Goal: Transaction & Acquisition: Purchase product/service

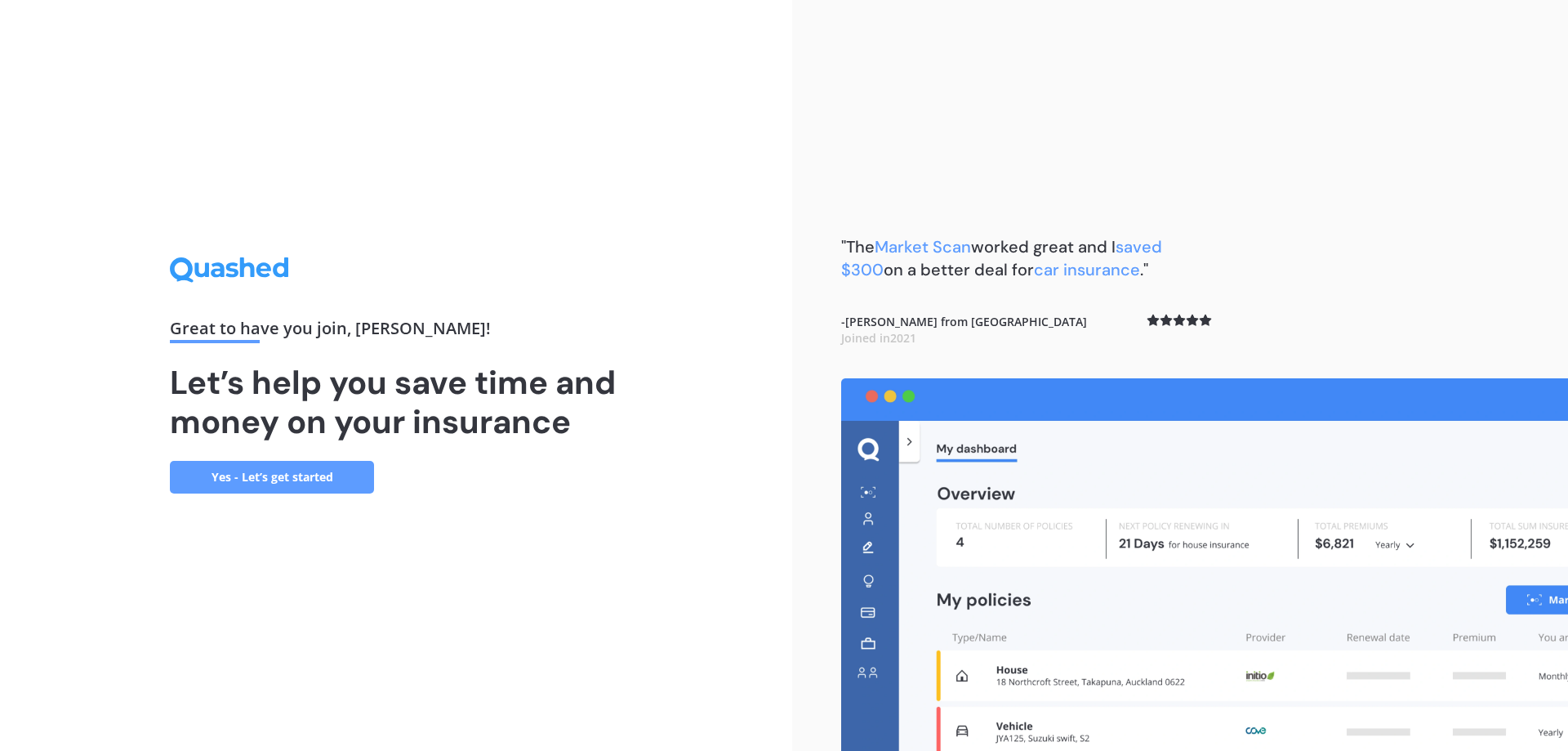
click at [283, 479] on link "Yes - Let’s get started" at bounding box center [272, 476] width 204 height 32
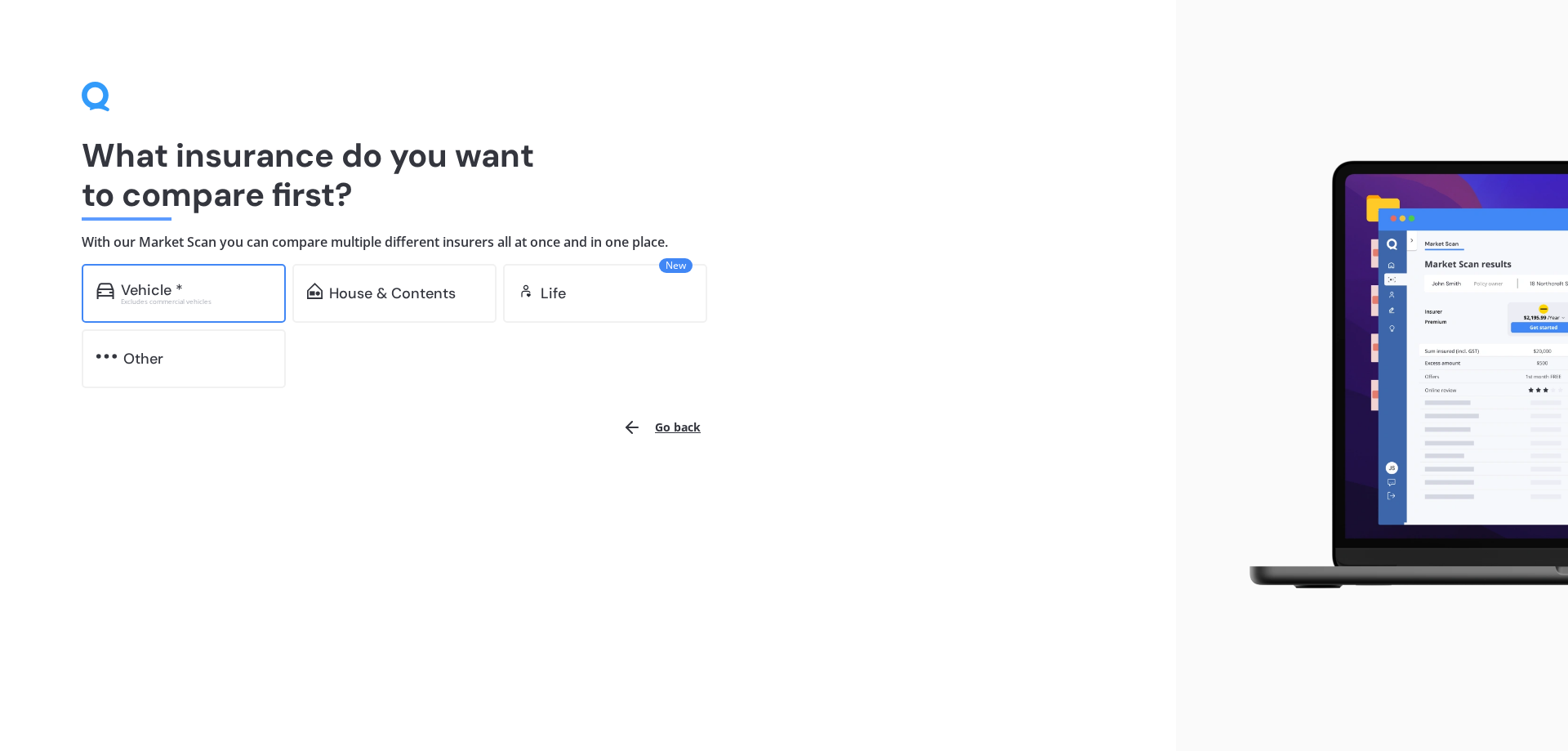
click at [209, 303] on div "Excludes commercial vehicles" at bounding box center [196, 301] width 151 height 7
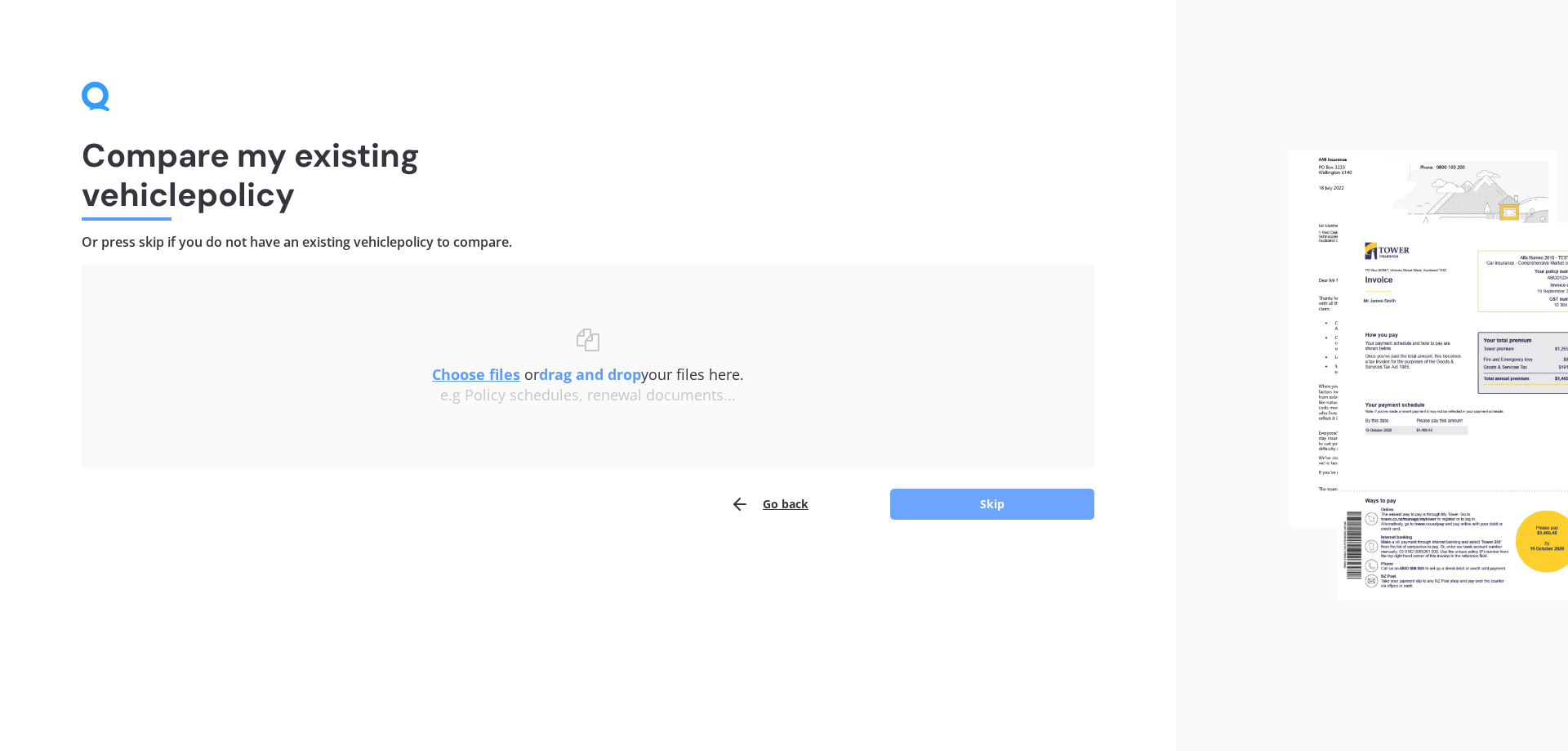
click at [951, 512] on button "Skip" at bounding box center [992, 505] width 204 height 31
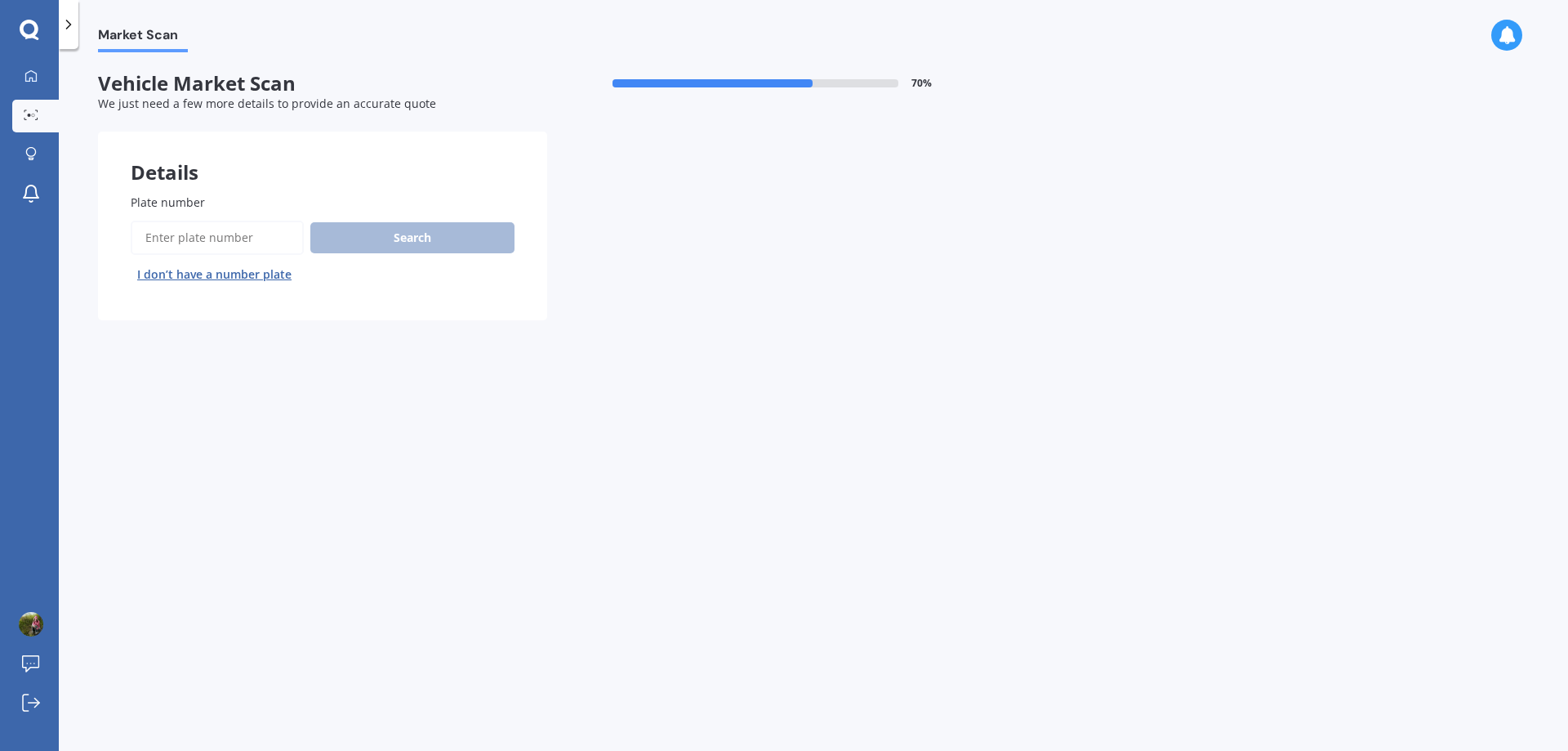
click at [190, 242] on input "Plate number" at bounding box center [217, 238] width 173 height 34
type input "NCF177"
click at [431, 236] on button "Search" at bounding box center [413, 238] width 204 height 31
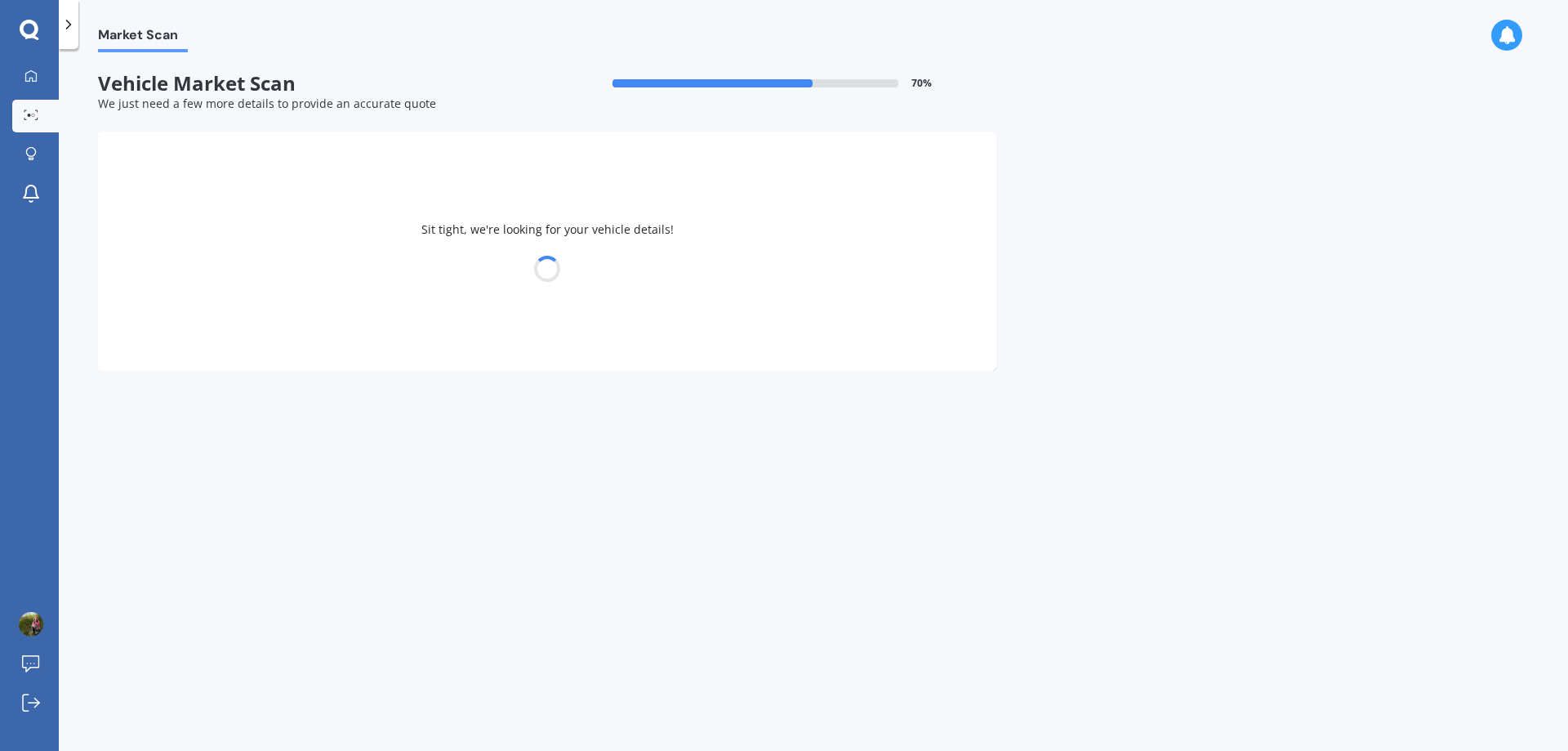
select select "TOYOTA"
select select "COROLLA"
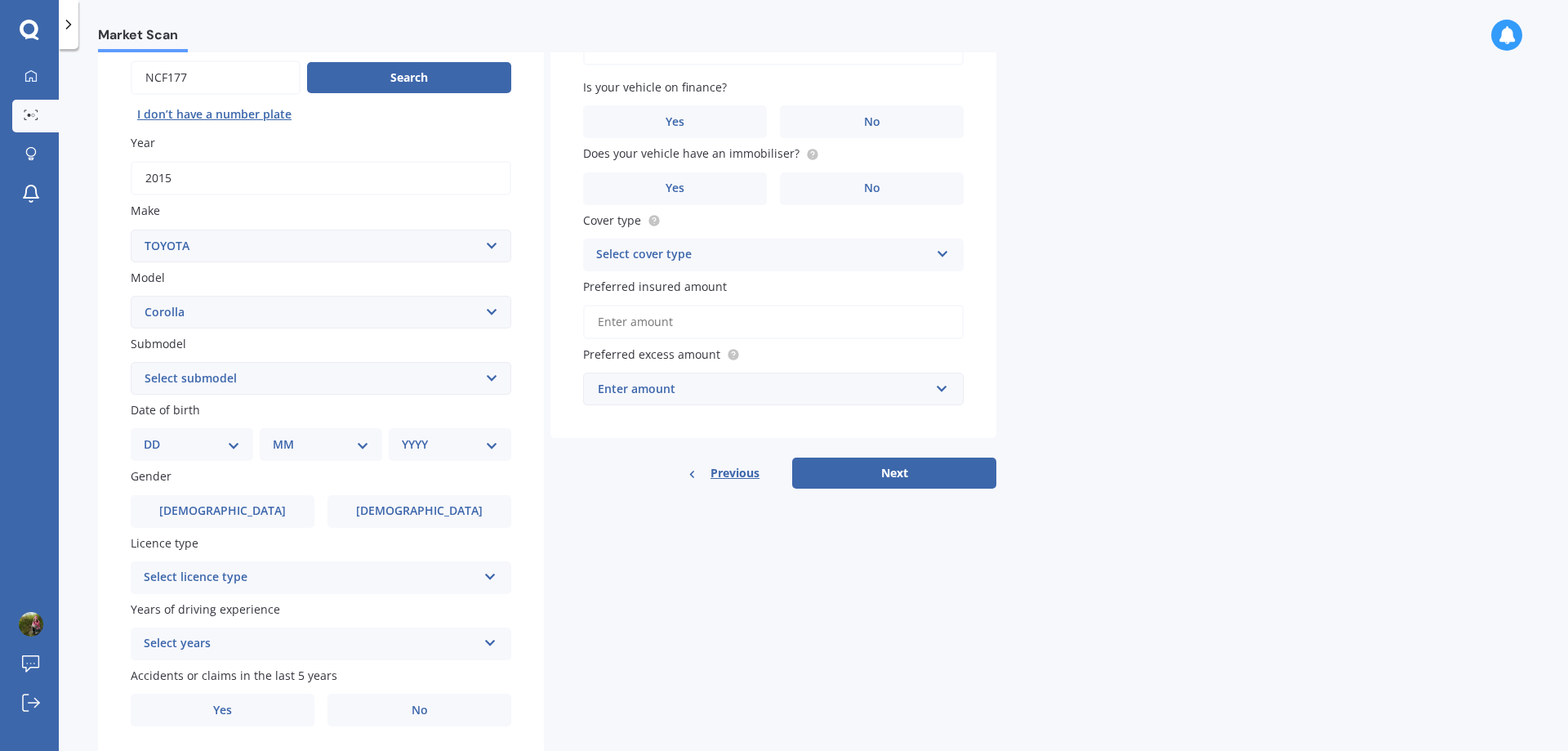
scroll to position [163, 0]
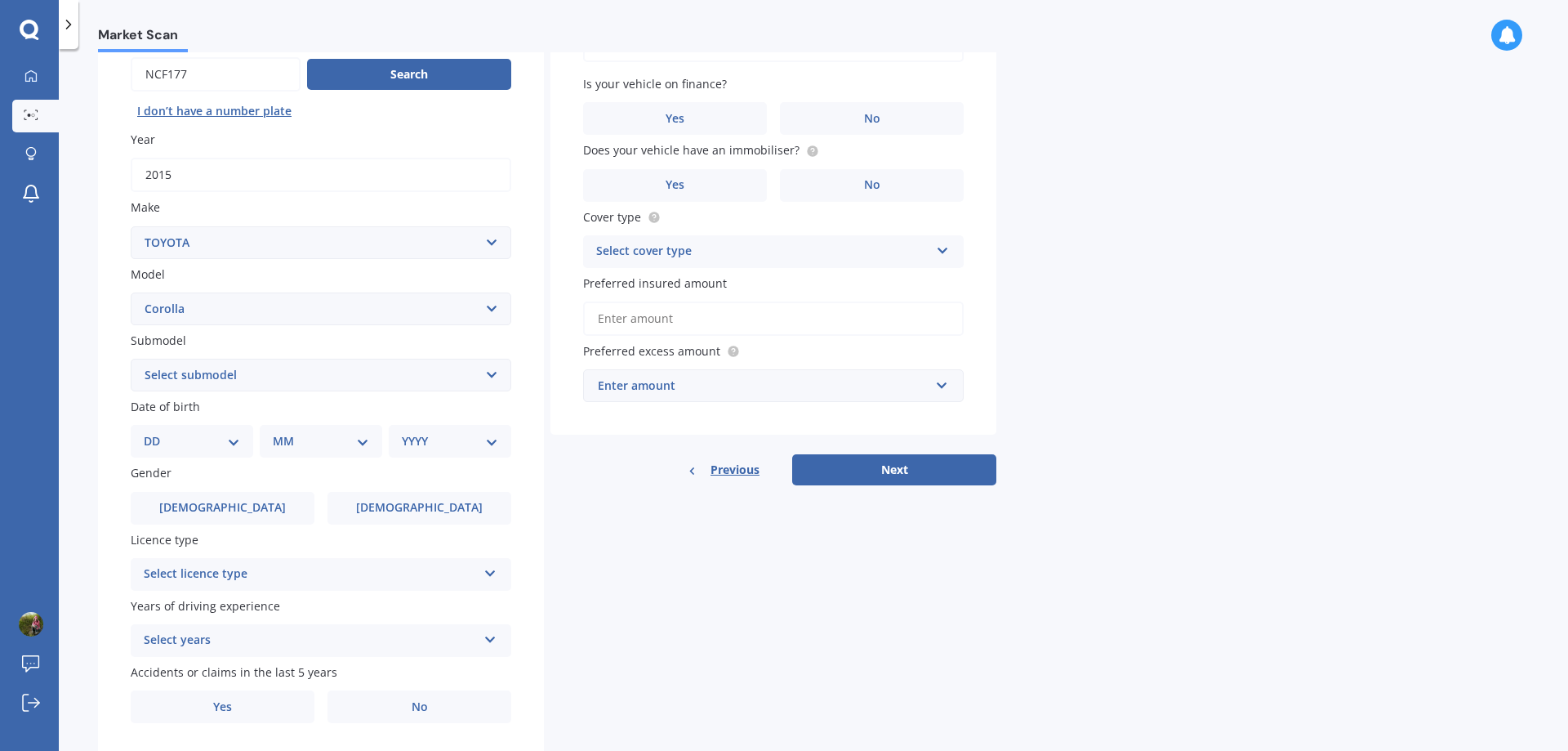
click at [494, 376] on select "Select submodel (All other) Axio Diesel [PERSON_NAME] 2WD [PERSON_NAME] 4WD FXG…" at bounding box center [321, 375] width 380 height 32
select select "[PERSON_NAME] 2WD"
click at [131, 359] on select "Select submodel (All other) Axio Diesel [PERSON_NAME] 2WD [PERSON_NAME] 4WD FXG…" at bounding box center [321, 375] width 380 height 32
click at [223, 448] on select "DD 01 02 03 04 05 06 07 08 09 10 11 12 13 14 15 16 17 18 19 20 21 22 23 24 25 2…" at bounding box center [192, 441] width 97 height 18
select select "21"
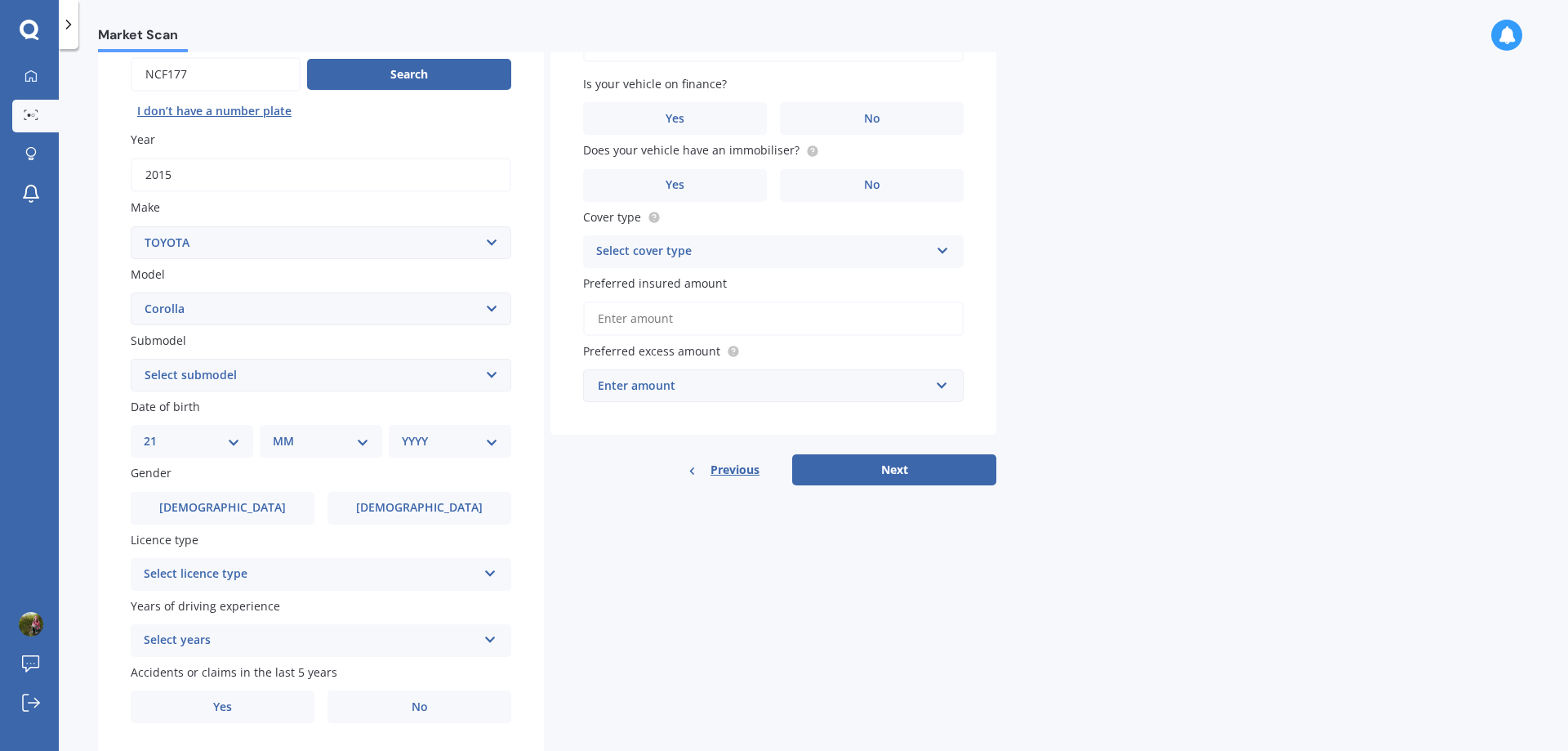
click at [156, 432] on select "DD 01 02 03 04 05 06 07 08 09 10 11 12 13 14 15 16 17 18 19 20 21 22 23 24 25 2…" at bounding box center [192, 441] width 97 height 18
click at [364, 450] on select "MM 01 02 03 04 05 06 07 08 09 10 11 12" at bounding box center [325, 441] width 90 height 18
select select "01"
click at [280, 432] on select "MM 01 02 03 04 05 06 07 08 09 10 11 12" at bounding box center [325, 441] width 90 height 18
click at [450, 441] on select "YYYY 2025 2024 2023 2022 2021 2020 2019 2018 2017 2016 2015 2014 2013 2012 2011…" at bounding box center [447, 441] width 90 height 18
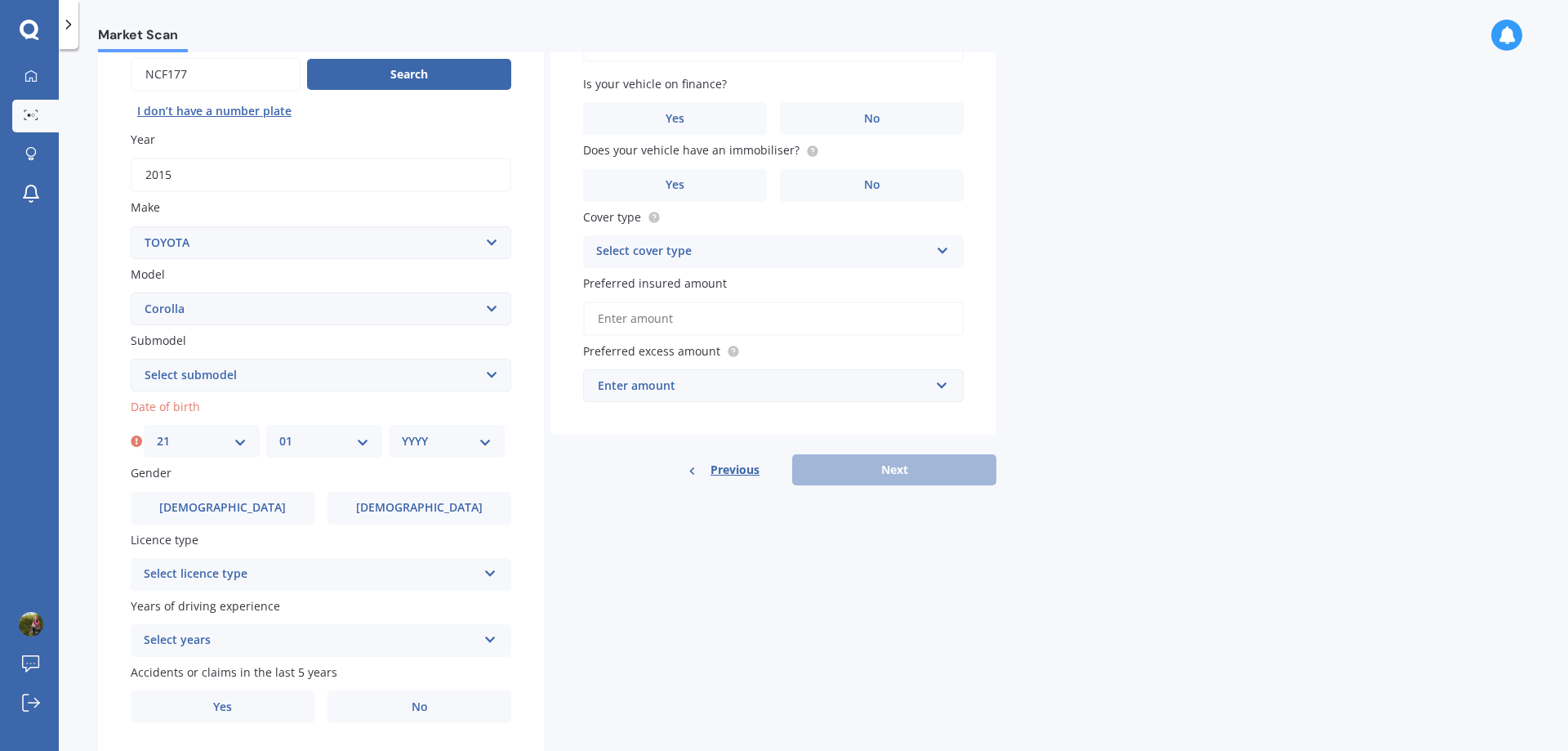
select select "1990"
click at [402, 432] on select "YYYY 2025 2024 2023 2022 2021 2020 2019 2018 2017 2016 2015 2014 2013 2012 2011…" at bounding box center [447, 441] width 90 height 18
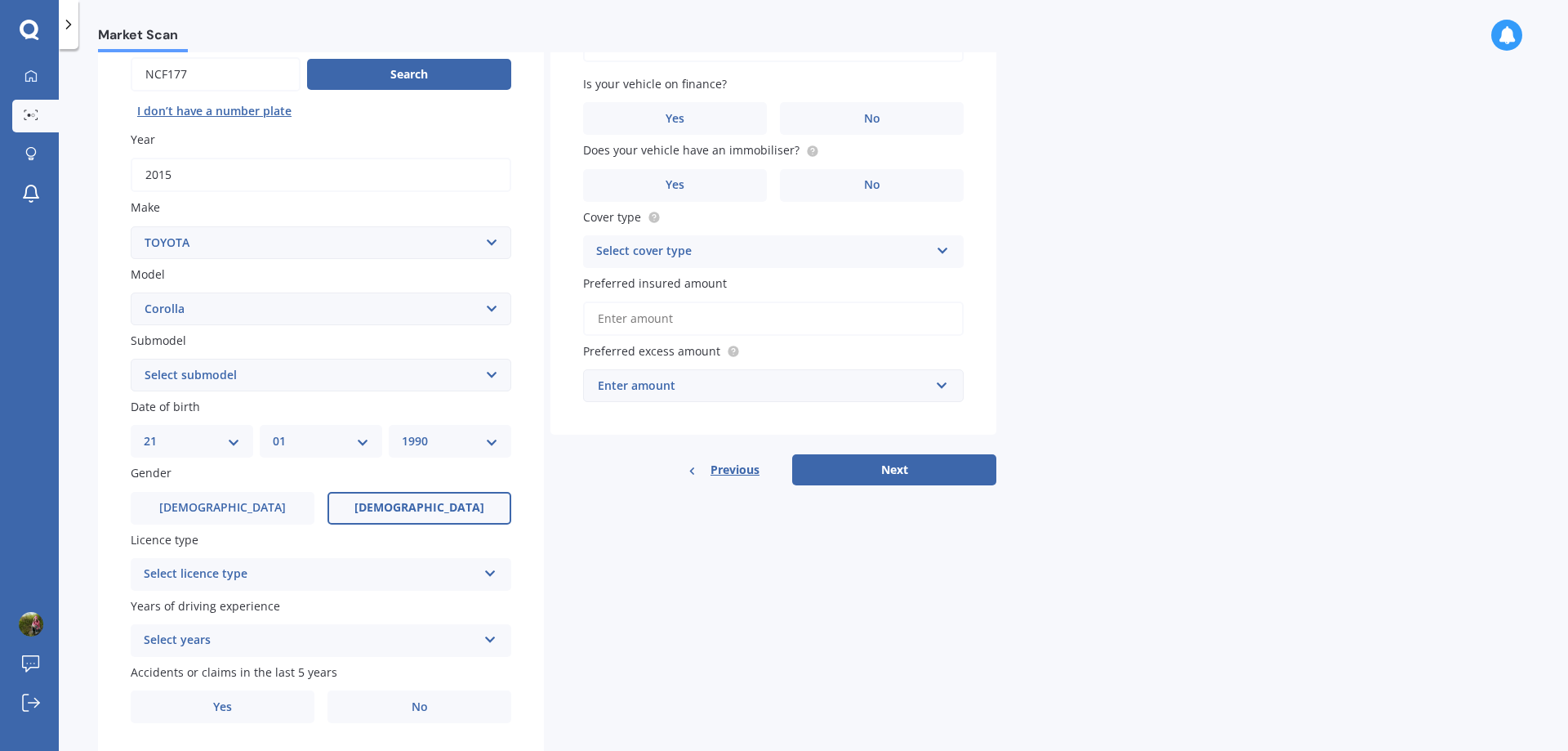
click at [420, 519] on label "[DEMOGRAPHIC_DATA]" at bounding box center [419, 508] width 184 height 32
click at [0, 0] on input "[DEMOGRAPHIC_DATA]" at bounding box center [0, 0] width 0 height 0
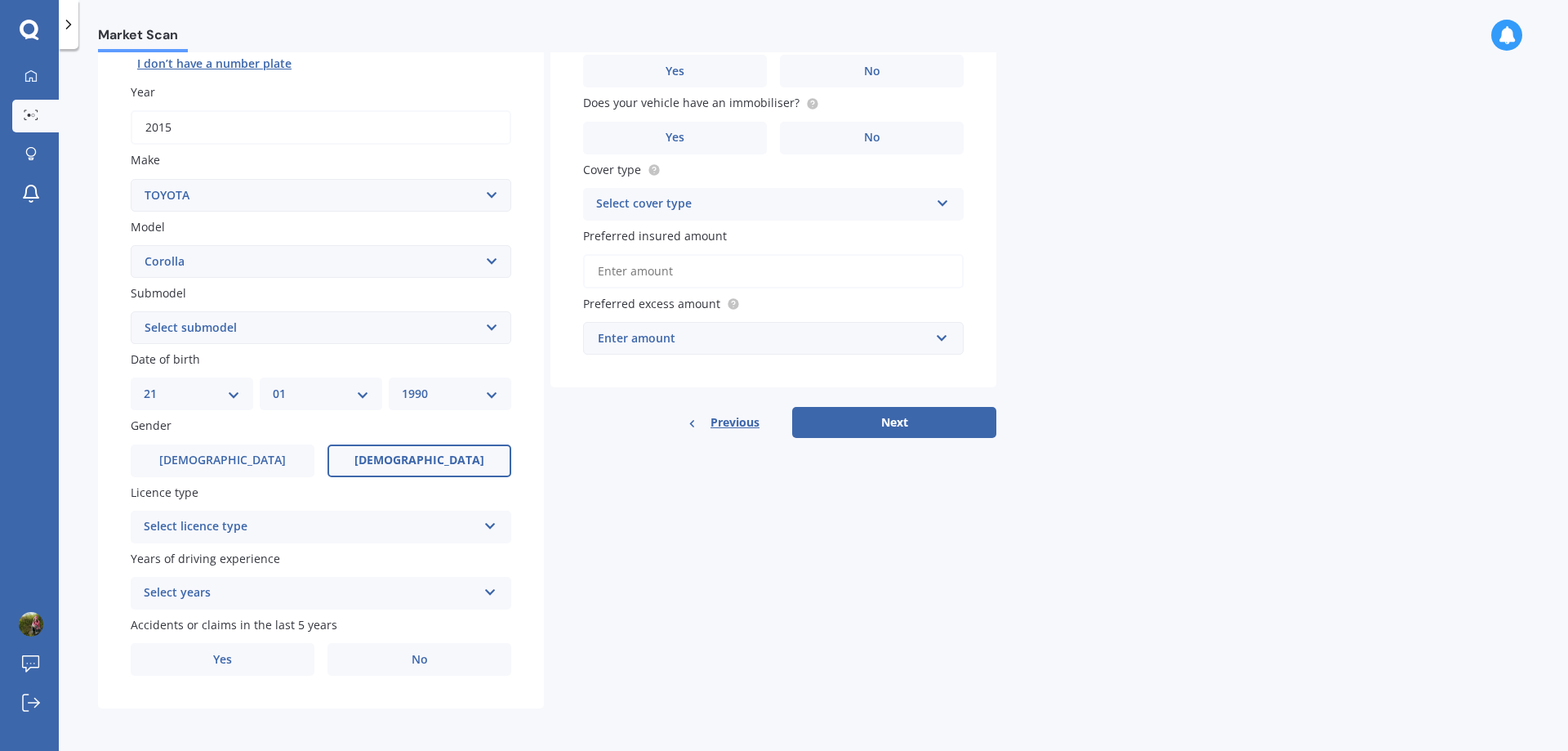
click at [479, 527] on div "Select licence type NZ Full NZ Restricted NZ Learners [GEOGRAPHIC_DATA] [GEOGRA…" at bounding box center [321, 526] width 380 height 32
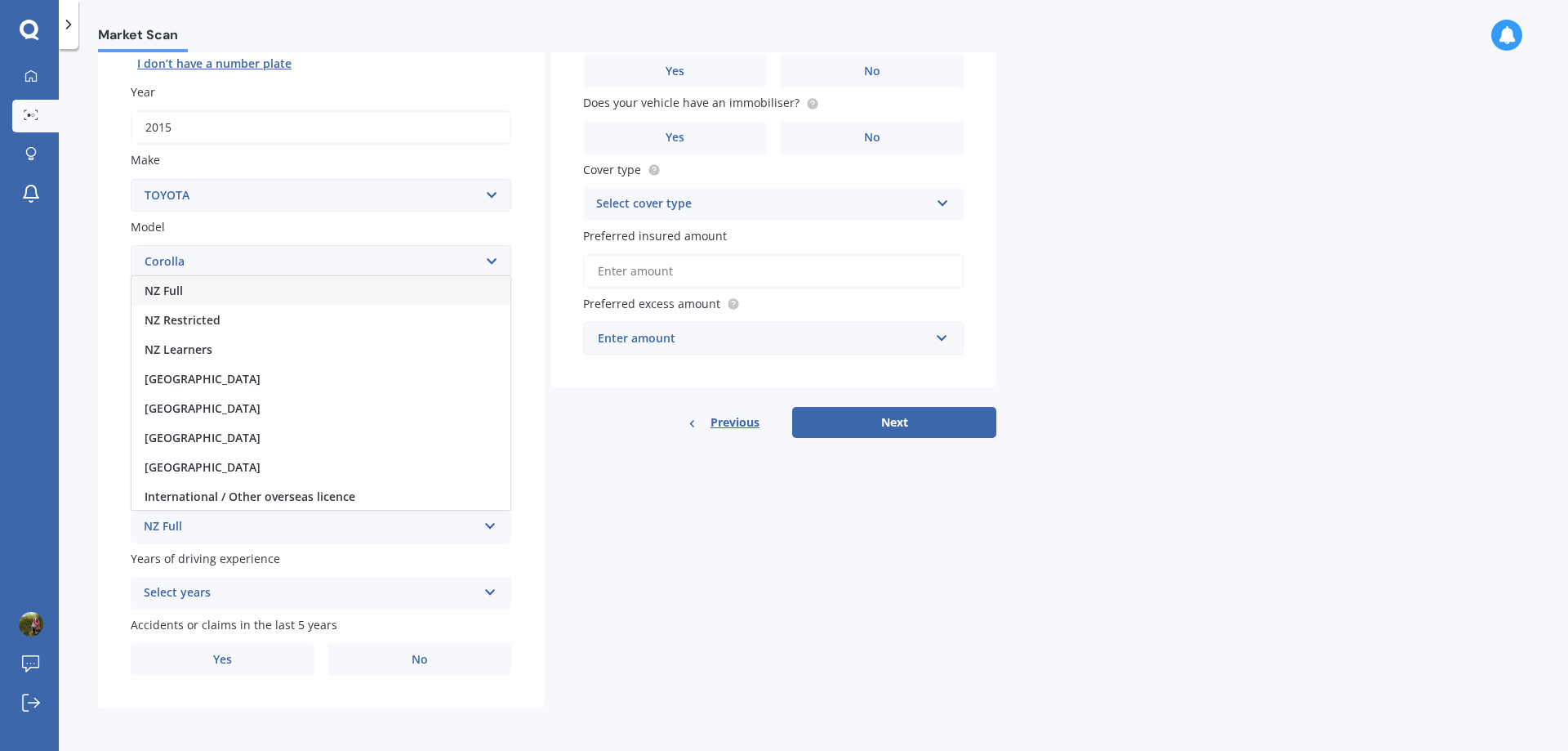
click at [203, 292] on div "NZ Full" at bounding box center [322, 290] width 379 height 29
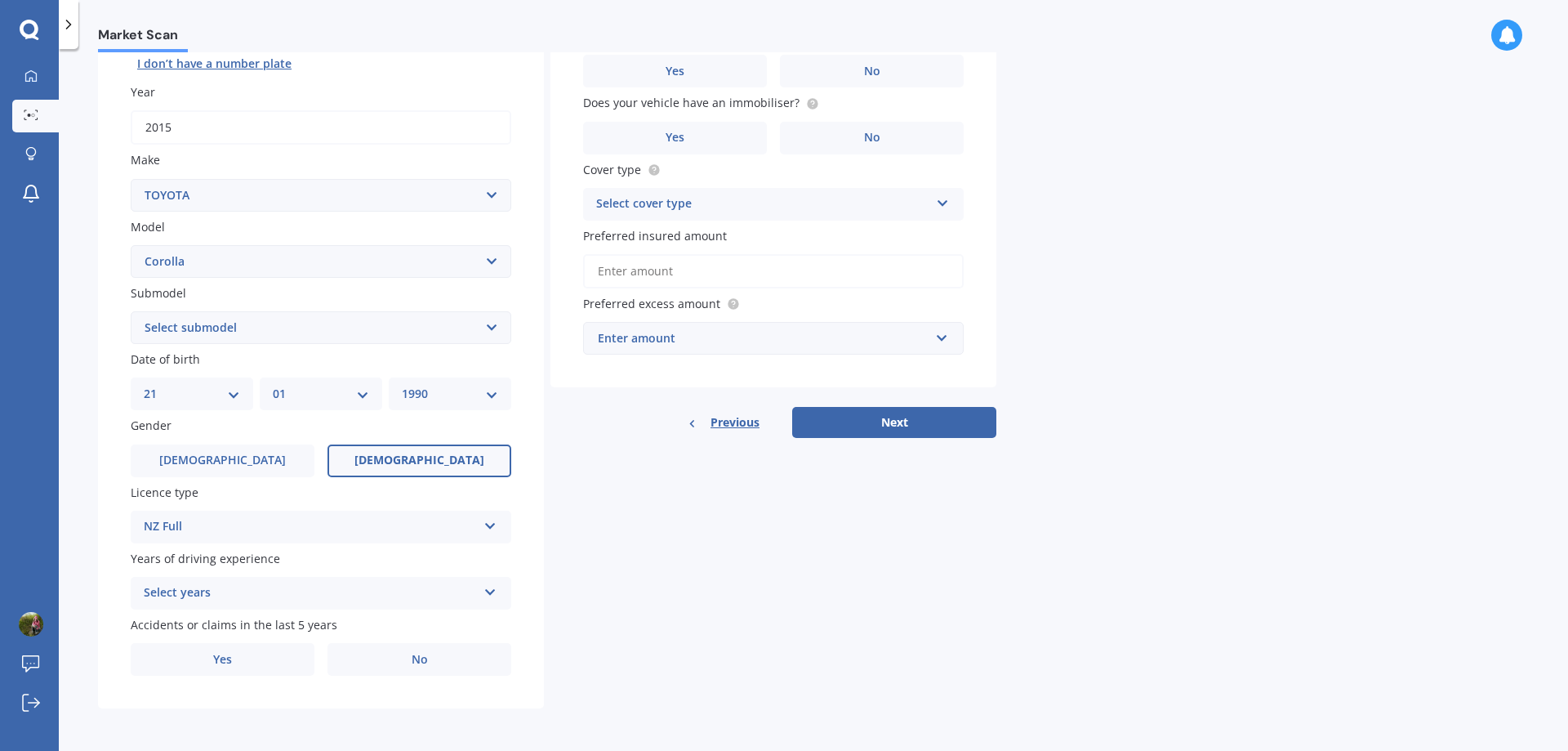
click at [495, 597] on div "Select years 5 or more years 4 years 3 years 2 years 1 year" at bounding box center [321, 593] width 380 height 32
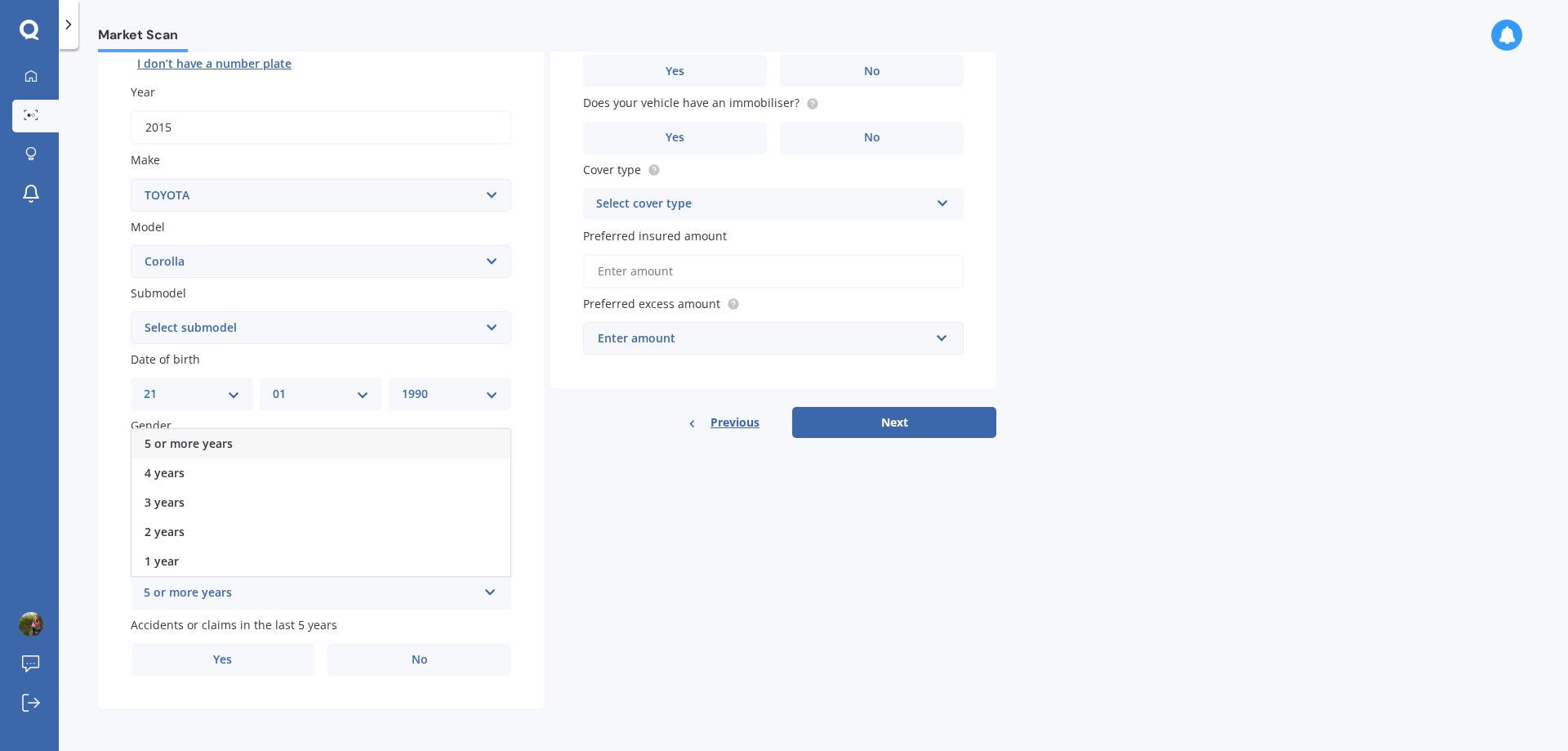
click at [390, 439] on div "5 or more years" at bounding box center [322, 444] width 379 height 29
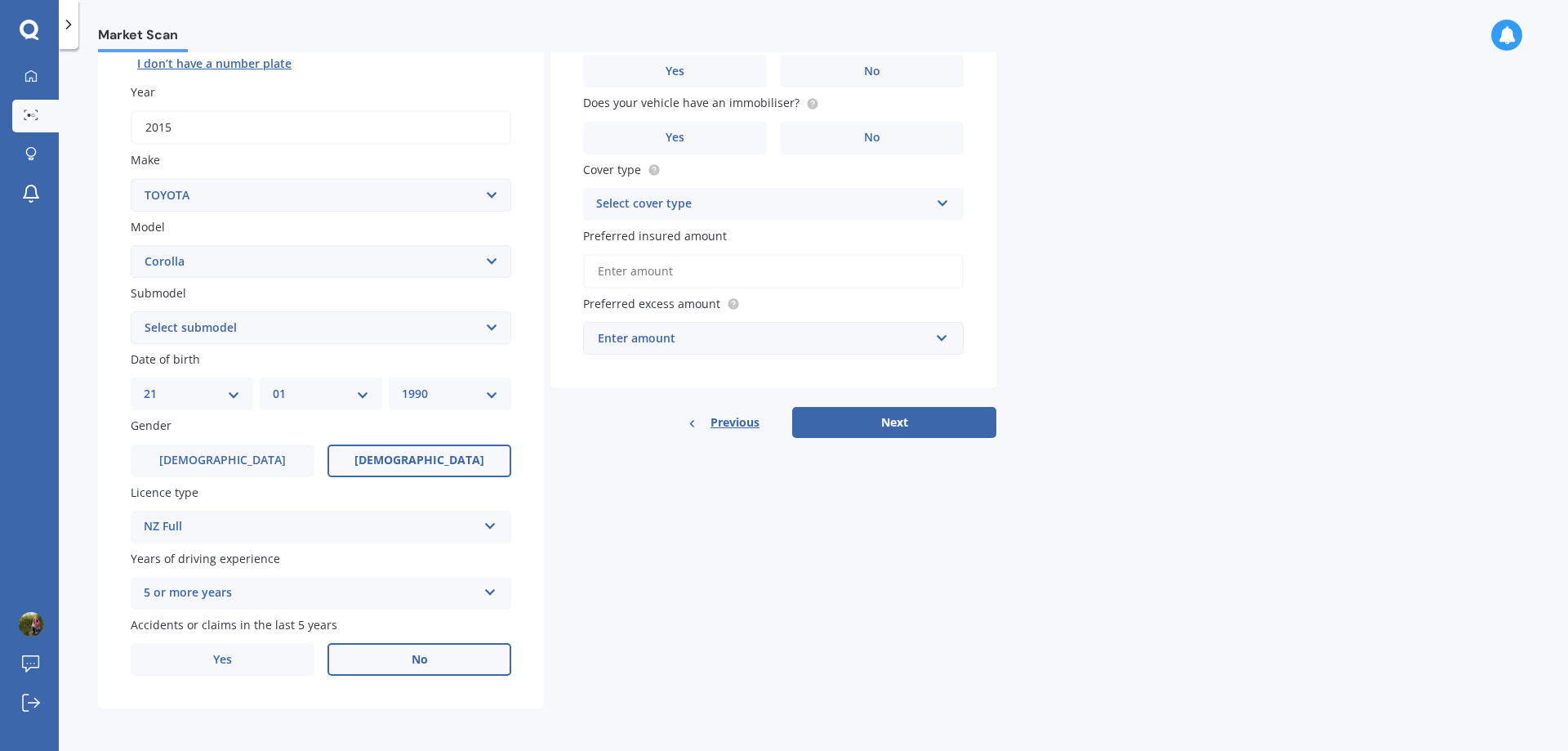
click at [378, 662] on label "No" at bounding box center [419, 659] width 184 height 32
click at [0, 0] on input "No" at bounding box center [0, 0] width 0 height 0
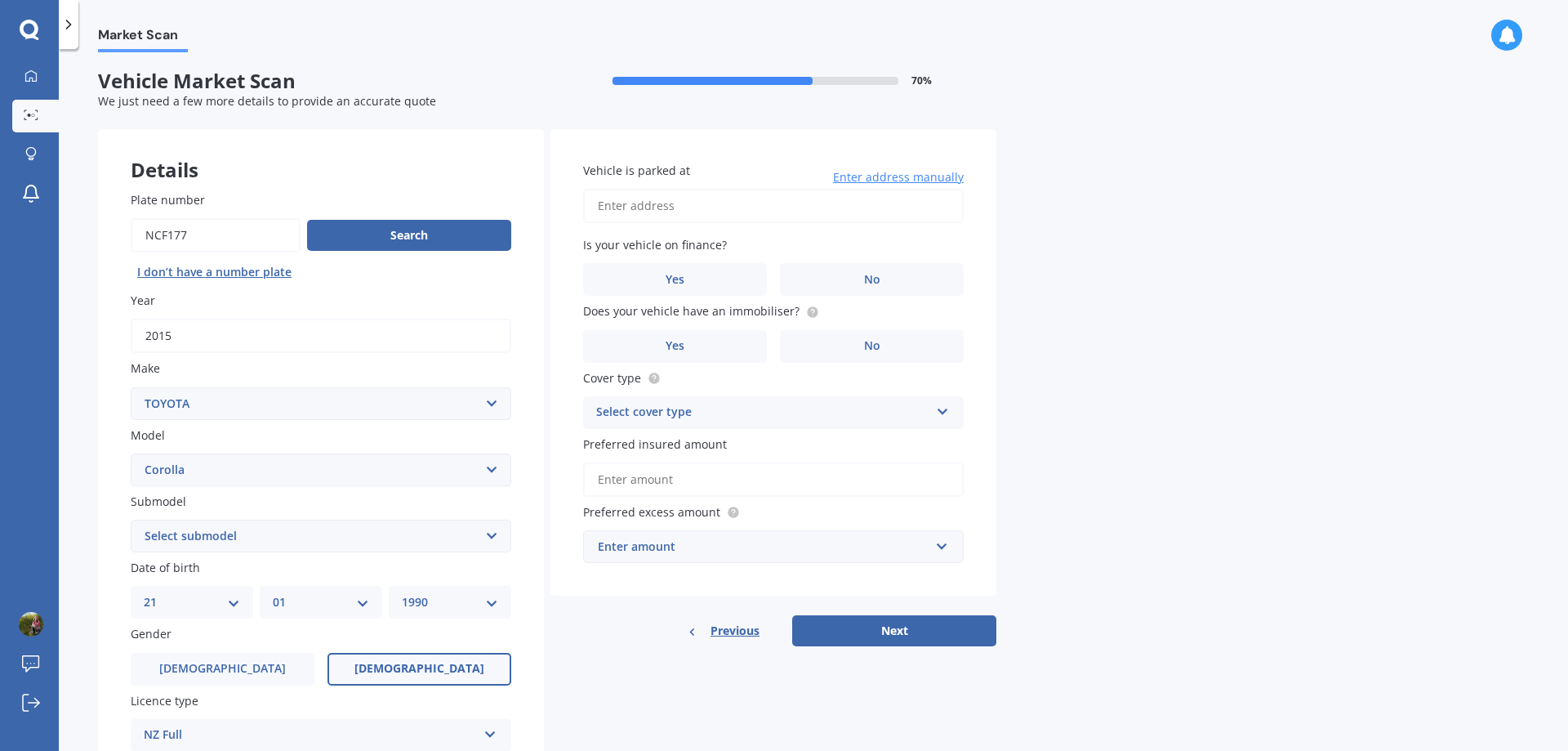
scroll to position [0, 0]
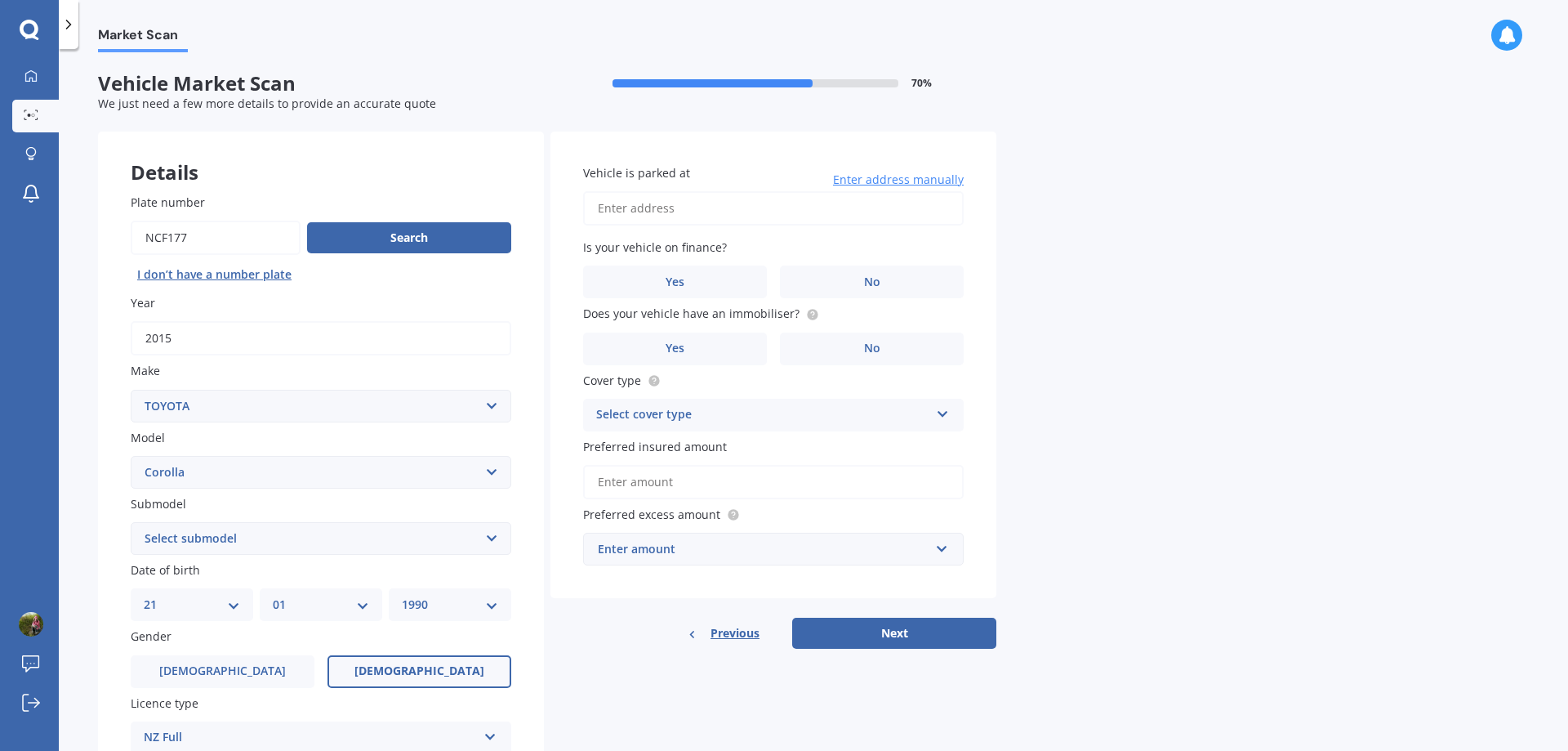
click at [772, 207] on input "Vehicle is parked at" at bounding box center [773, 208] width 380 height 34
type input "[STREET_ADDRESS][PERSON_NAME]"
click at [843, 274] on label "No" at bounding box center [872, 282] width 184 height 32
click at [0, 0] on input "No" at bounding box center [0, 0] width 0 height 0
click at [840, 350] on label "No" at bounding box center [872, 348] width 184 height 32
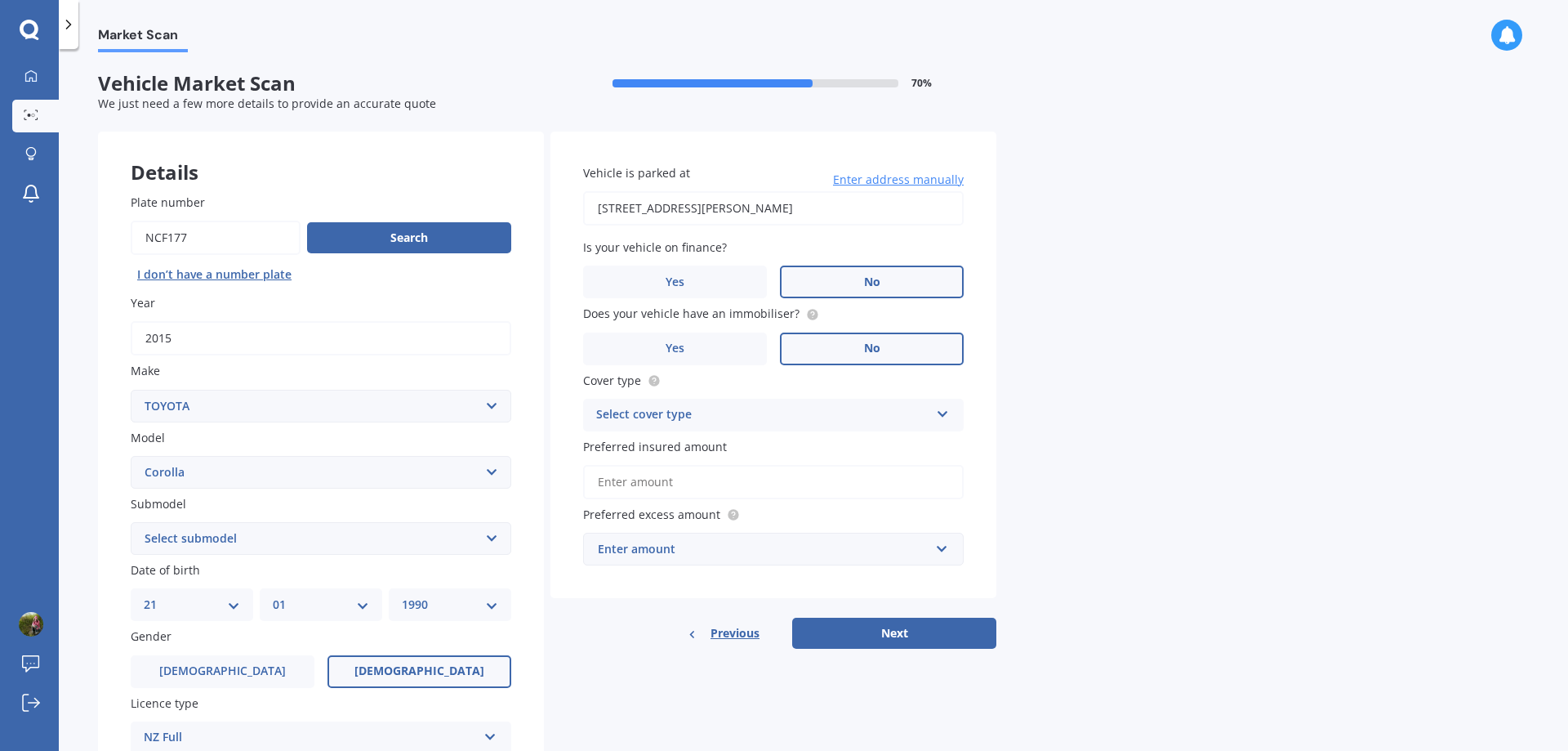
click at [0, 0] on input "No" at bounding box center [0, 0] width 0 height 0
click at [806, 309] on icon at bounding box center [812, 314] width 13 height 13
click at [936, 421] on div "Select cover type Comprehensive Third Party, Fire & Theft Third Party" at bounding box center [773, 415] width 380 height 32
click at [912, 458] on div "Comprehensive" at bounding box center [773, 447] width 379 height 29
click at [772, 473] on input "Preferred insured amount" at bounding box center [773, 481] width 380 height 34
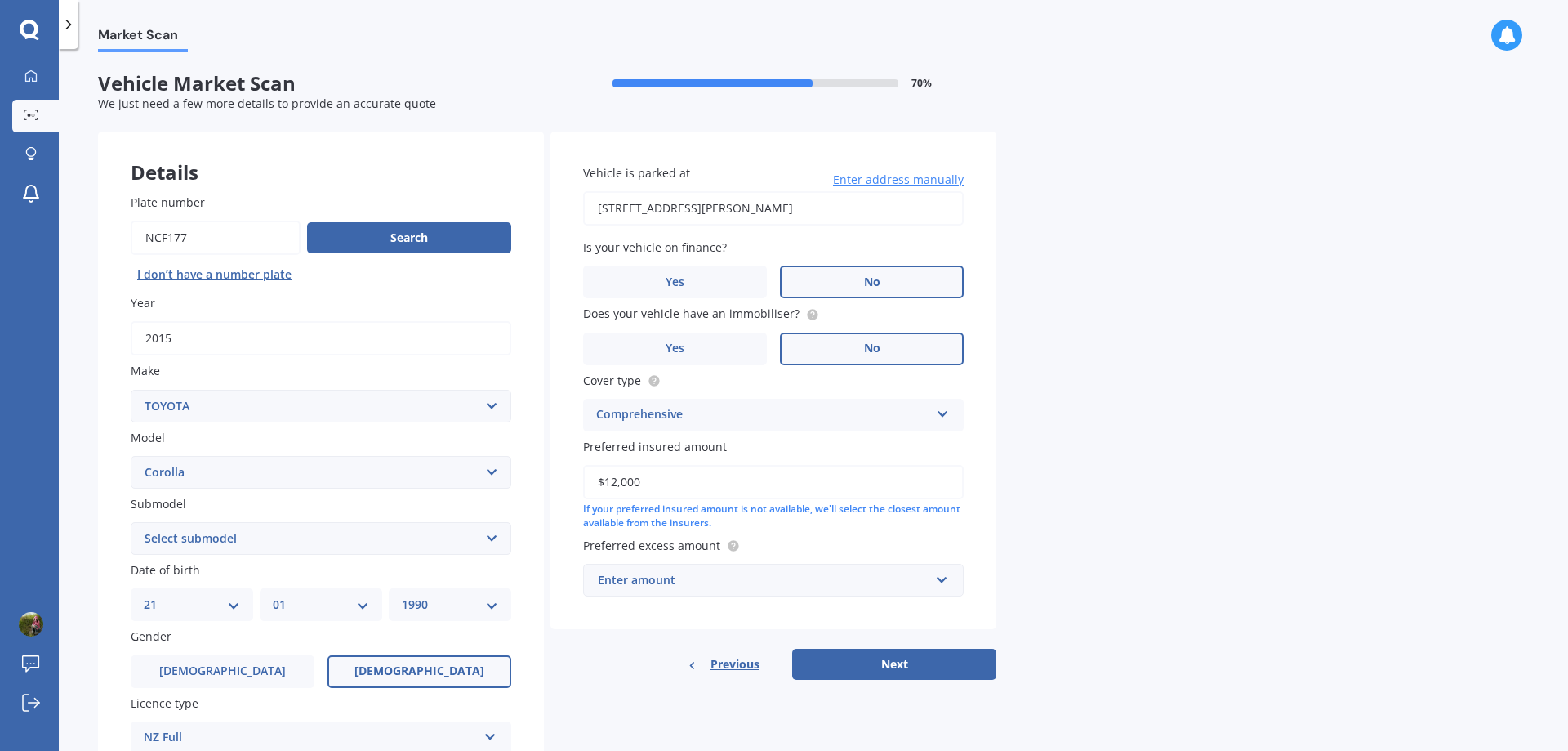
type input "$12,000"
click at [938, 582] on input "text" at bounding box center [767, 580] width 366 height 31
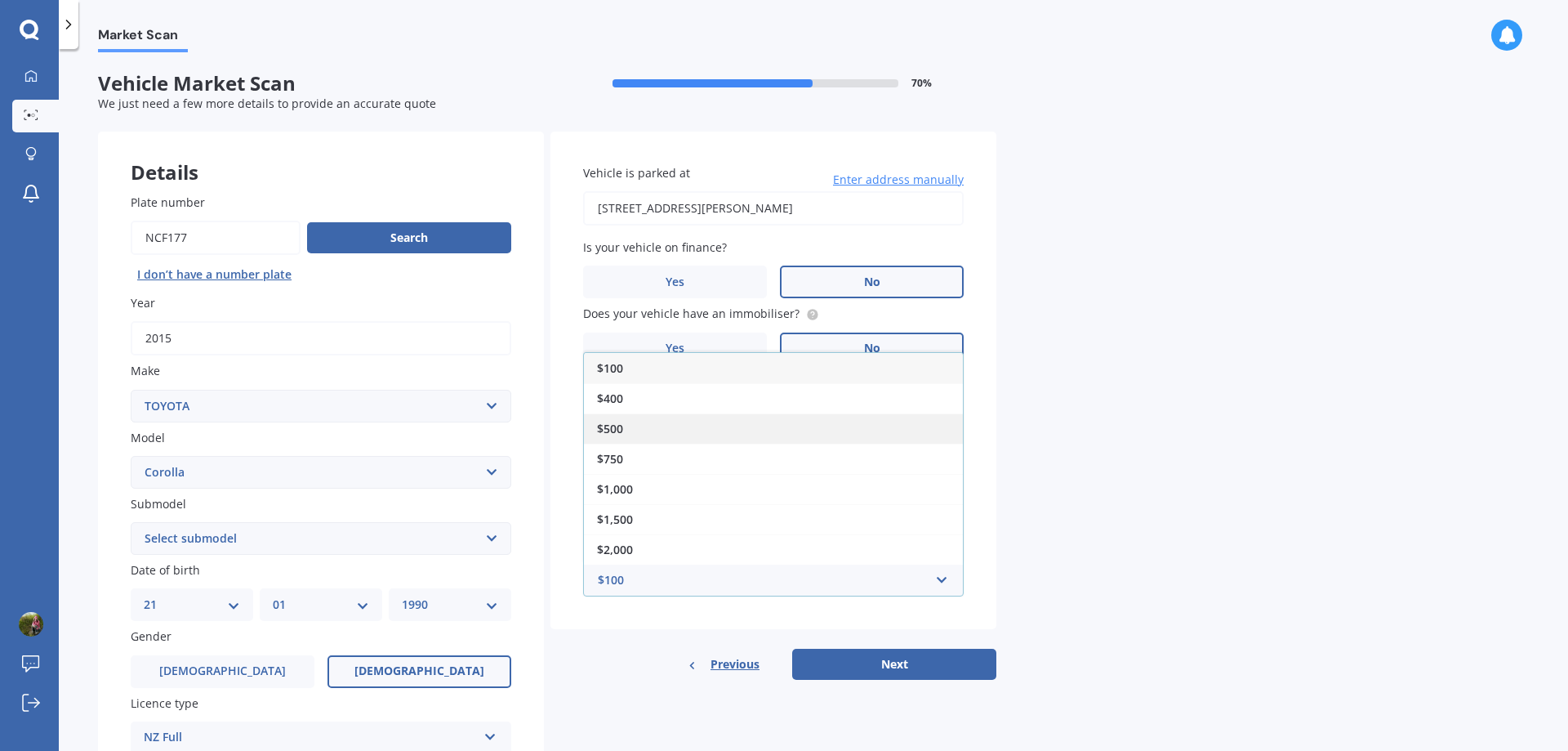
click at [628, 428] on div "$500" at bounding box center [773, 428] width 379 height 30
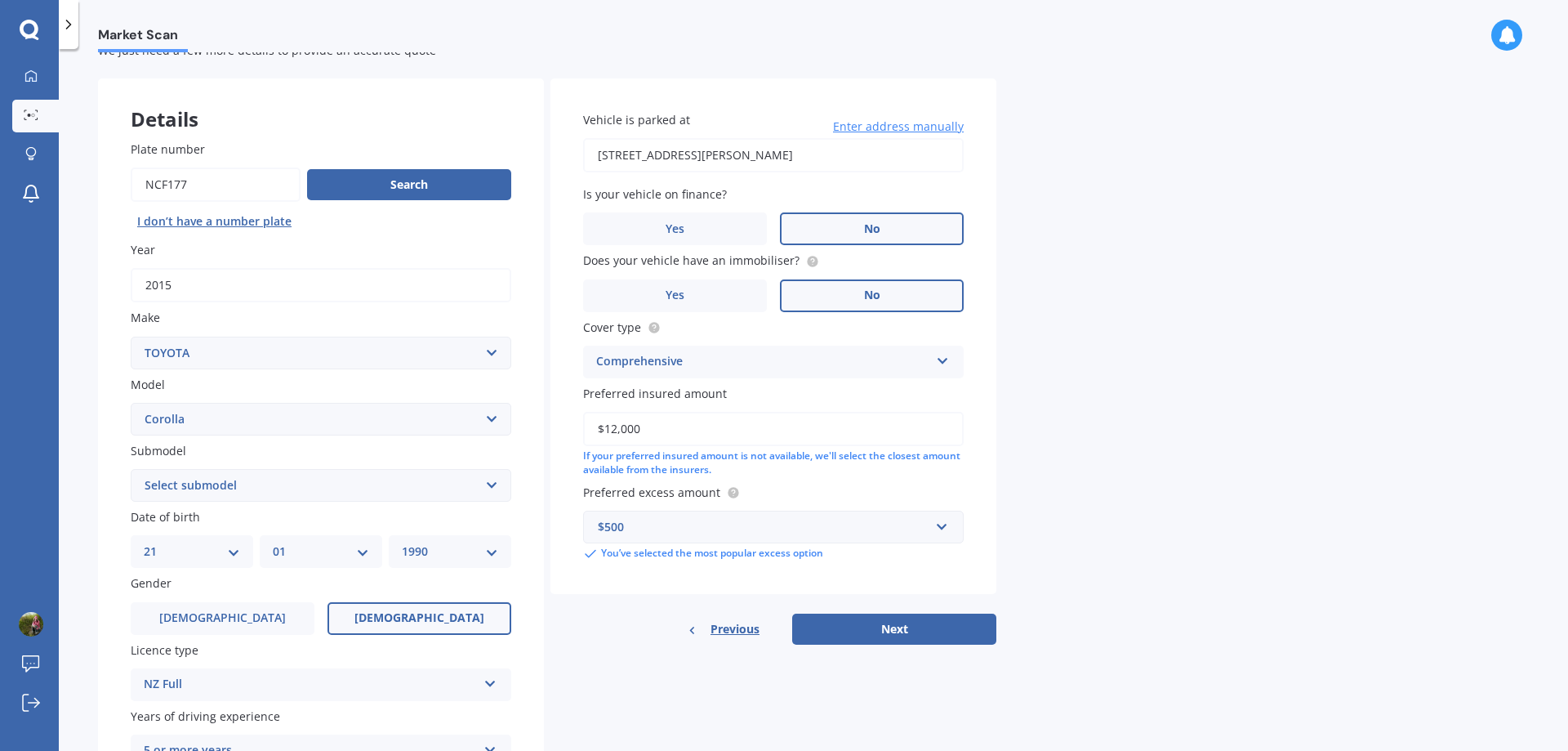
scroll to position [82, 0]
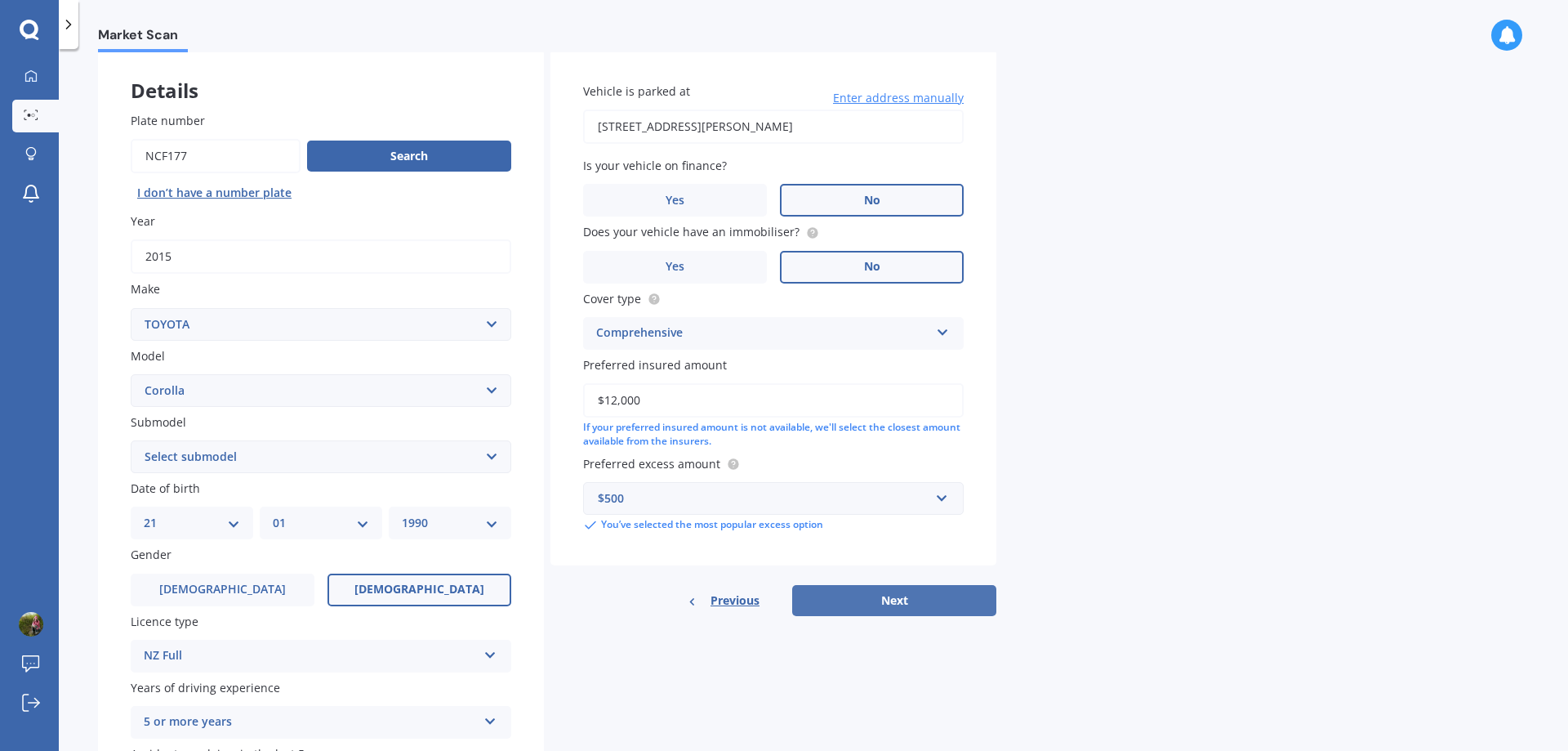
click at [895, 602] on button "Next" at bounding box center [894, 600] width 204 height 31
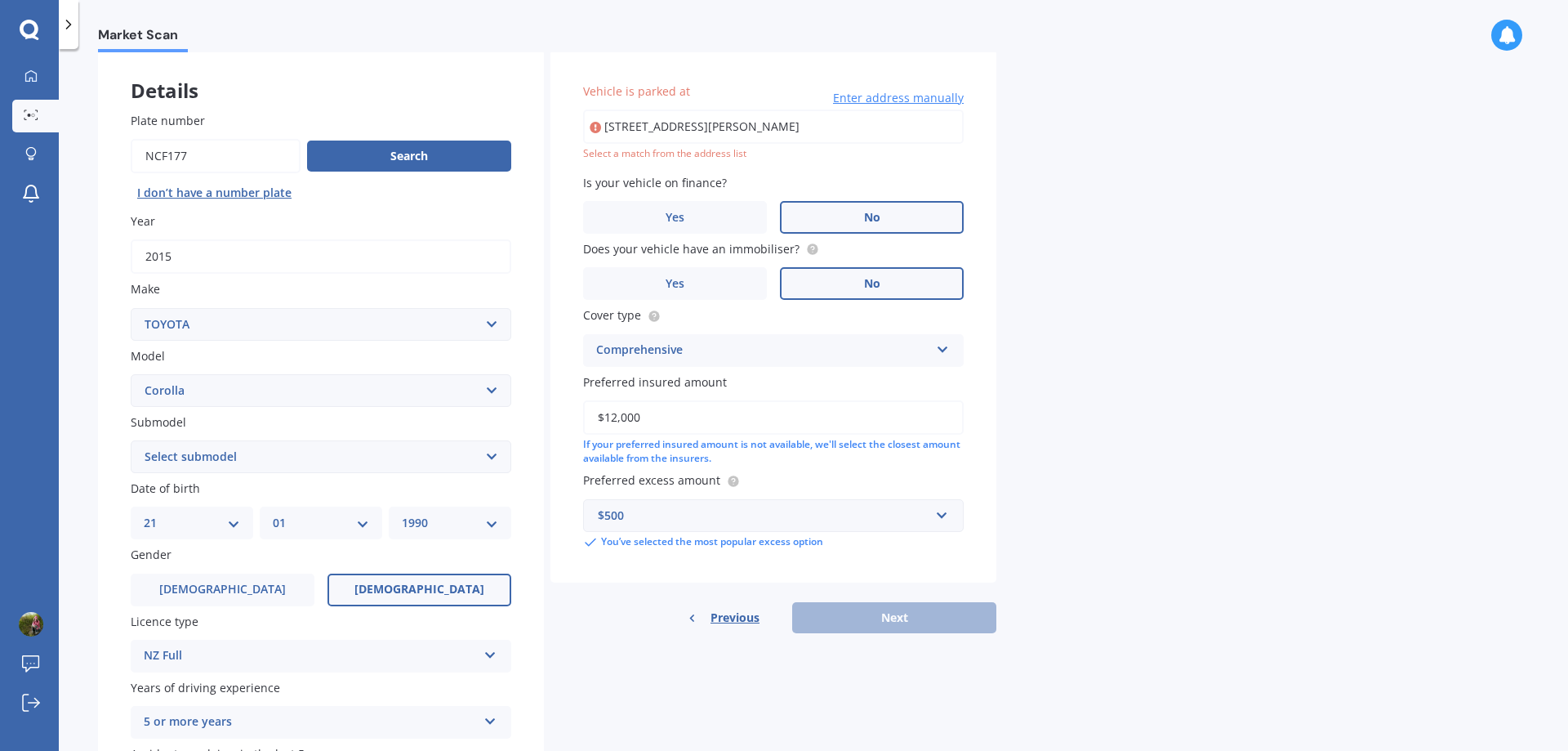
click at [842, 132] on input "[STREET_ADDRESS][PERSON_NAME]" at bounding box center [773, 126] width 380 height 34
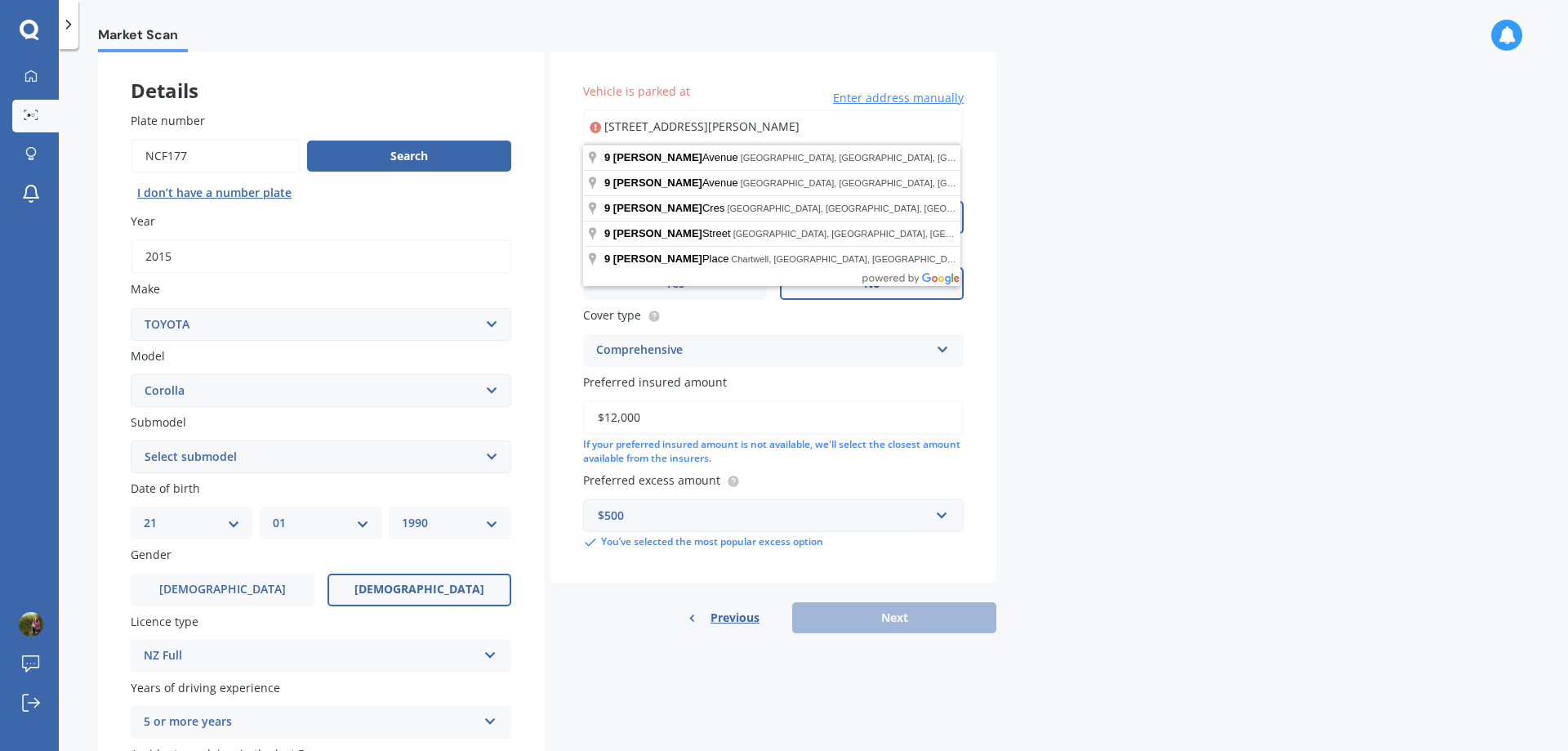
type input "[STREET_ADDRESS][PERSON_NAME]"
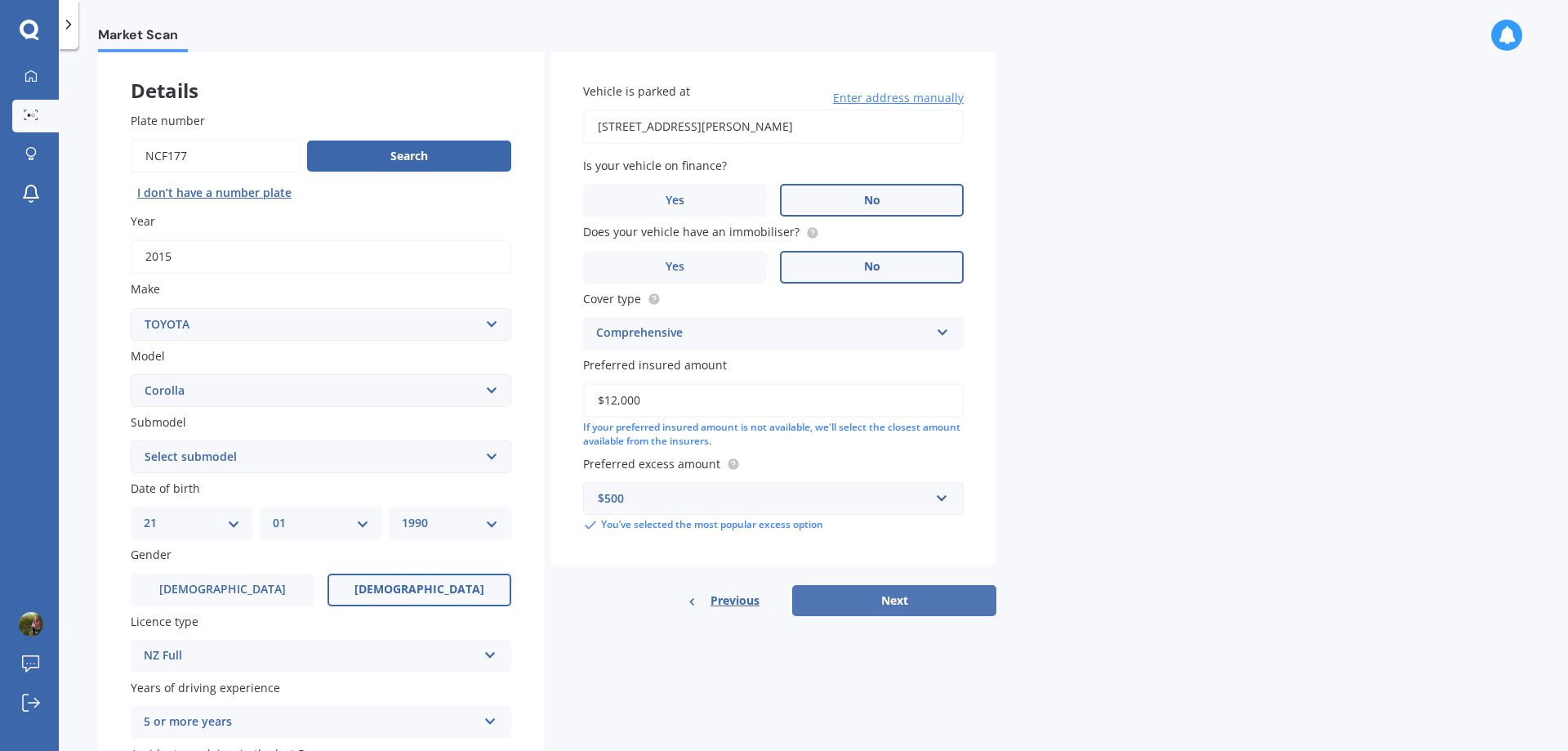
click at [961, 599] on button "Next" at bounding box center [894, 600] width 204 height 31
select select "21"
select select "01"
select select "1990"
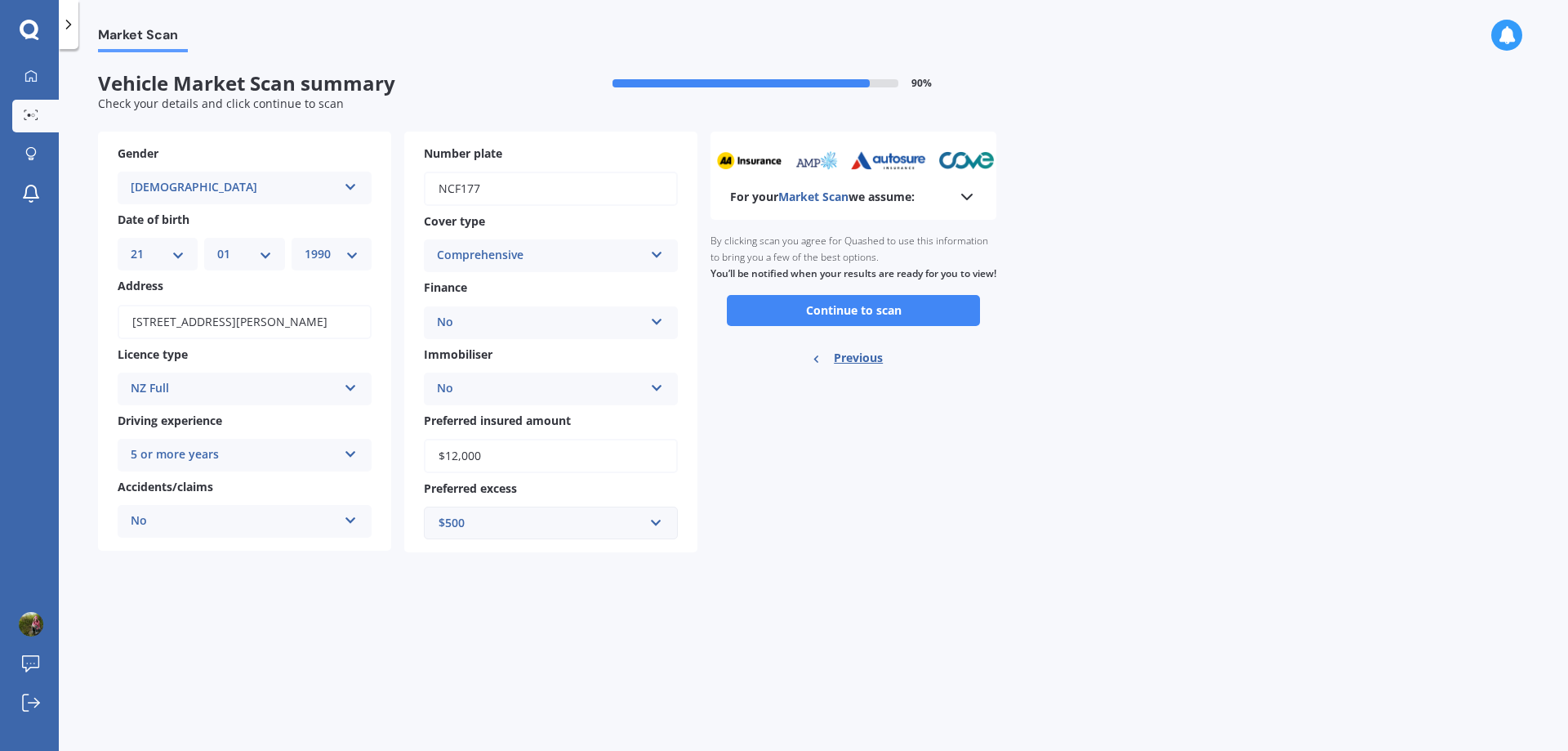
scroll to position [0, 0]
click at [939, 326] on button "Continue to scan" at bounding box center [853, 311] width 253 height 31
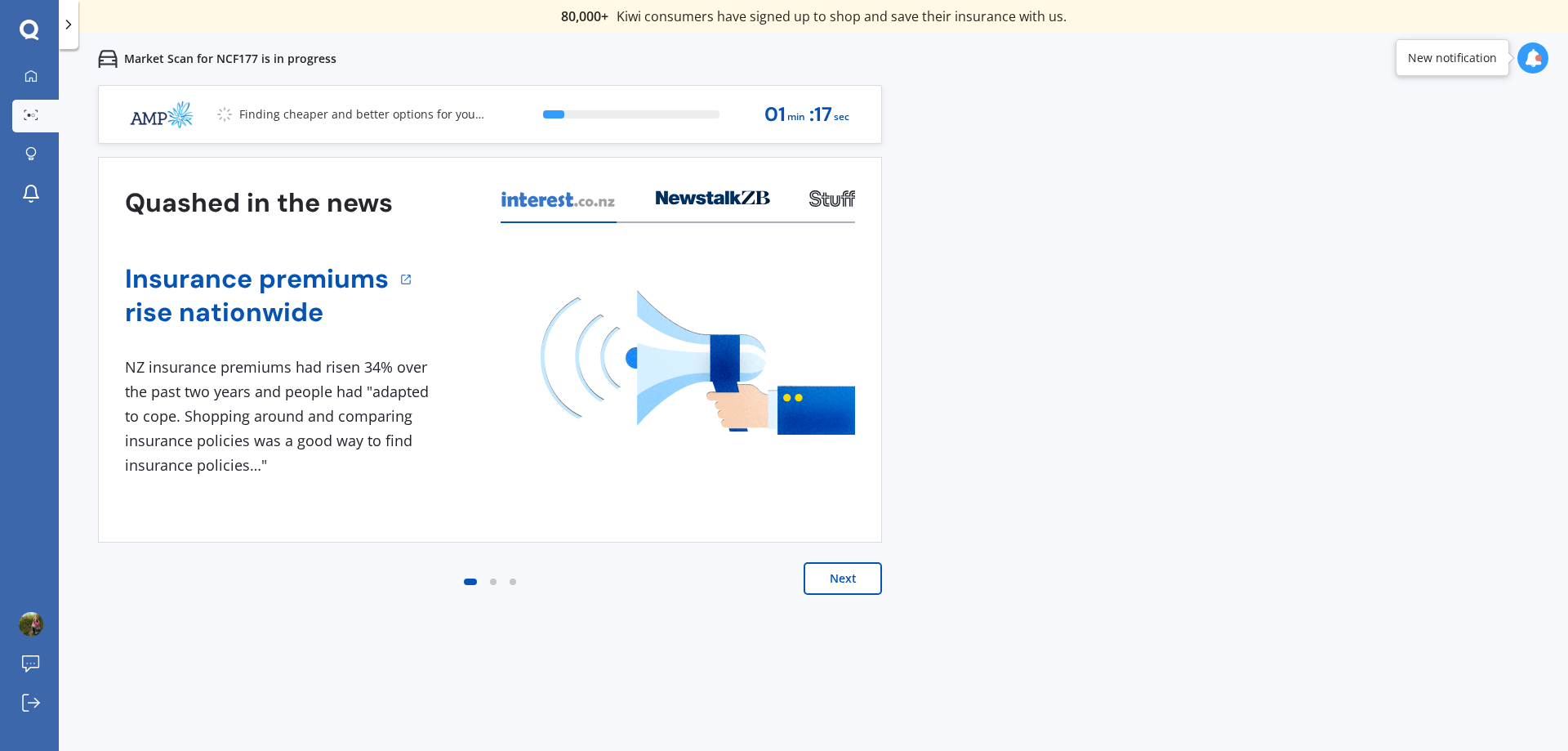
click at [844, 576] on button "Next" at bounding box center [843, 578] width 78 height 32
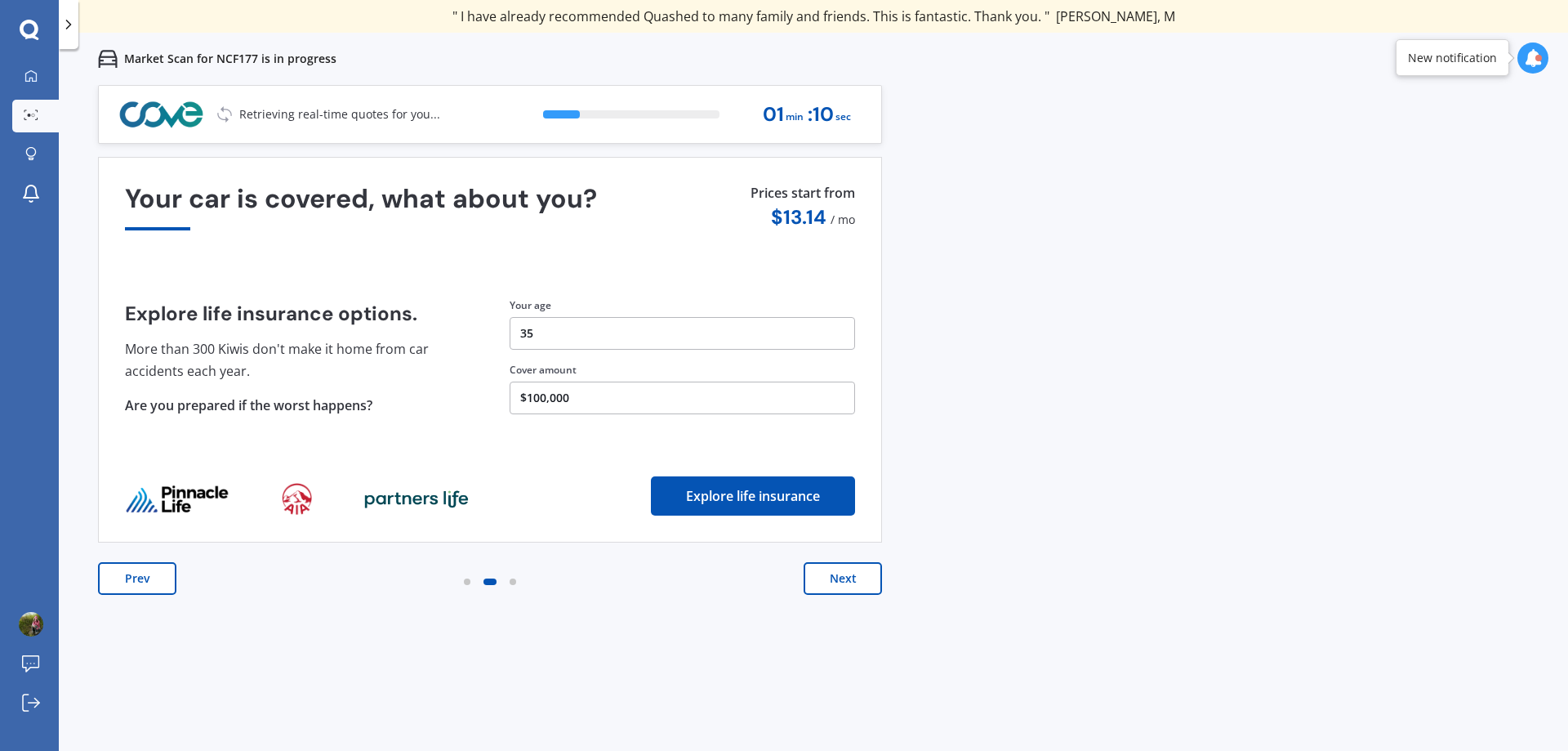
click at [843, 576] on button "Next" at bounding box center [843, 578] width 78 height 32
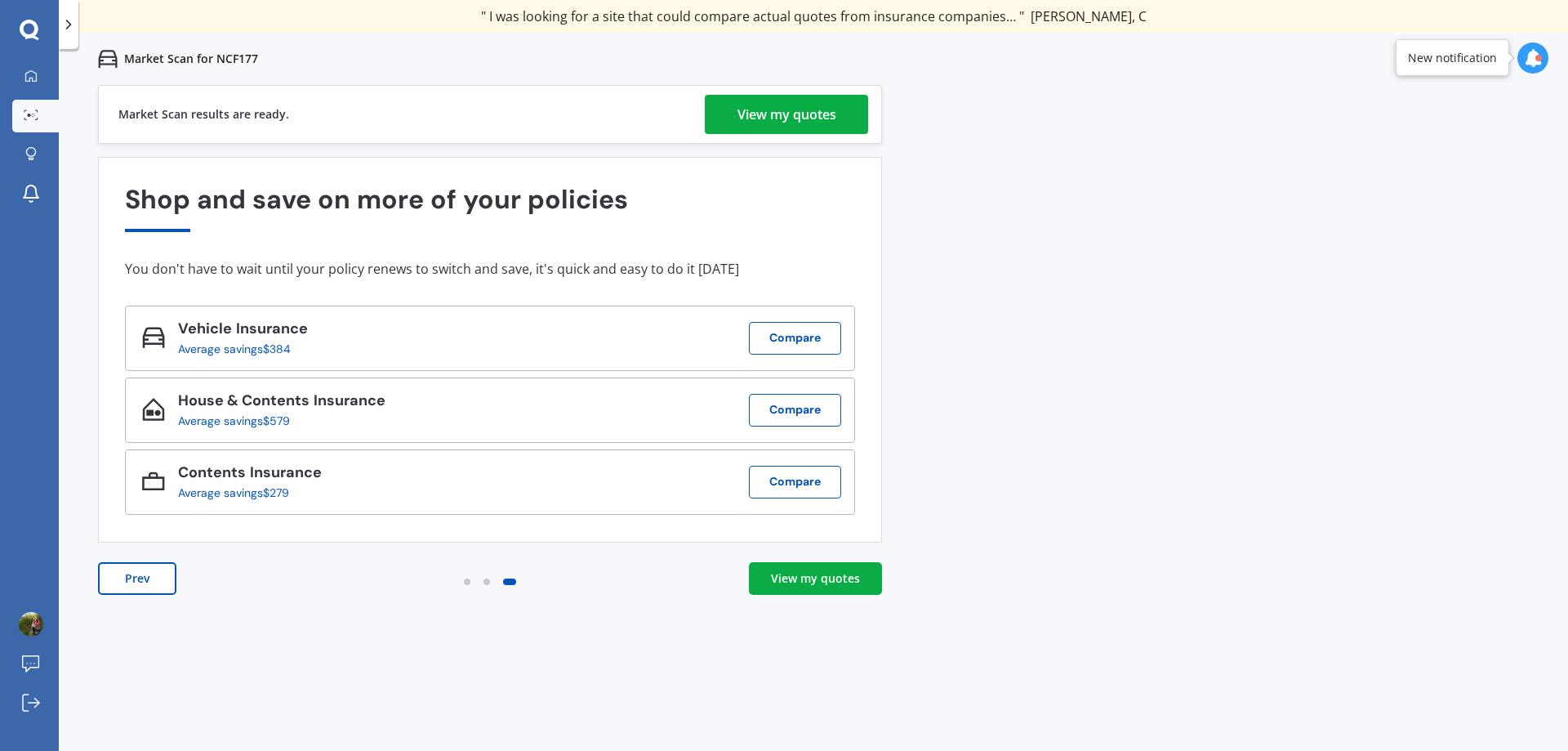
click at [781, 120] on div "View my quotes" at bounding box center [787, 114] width 99 height 39
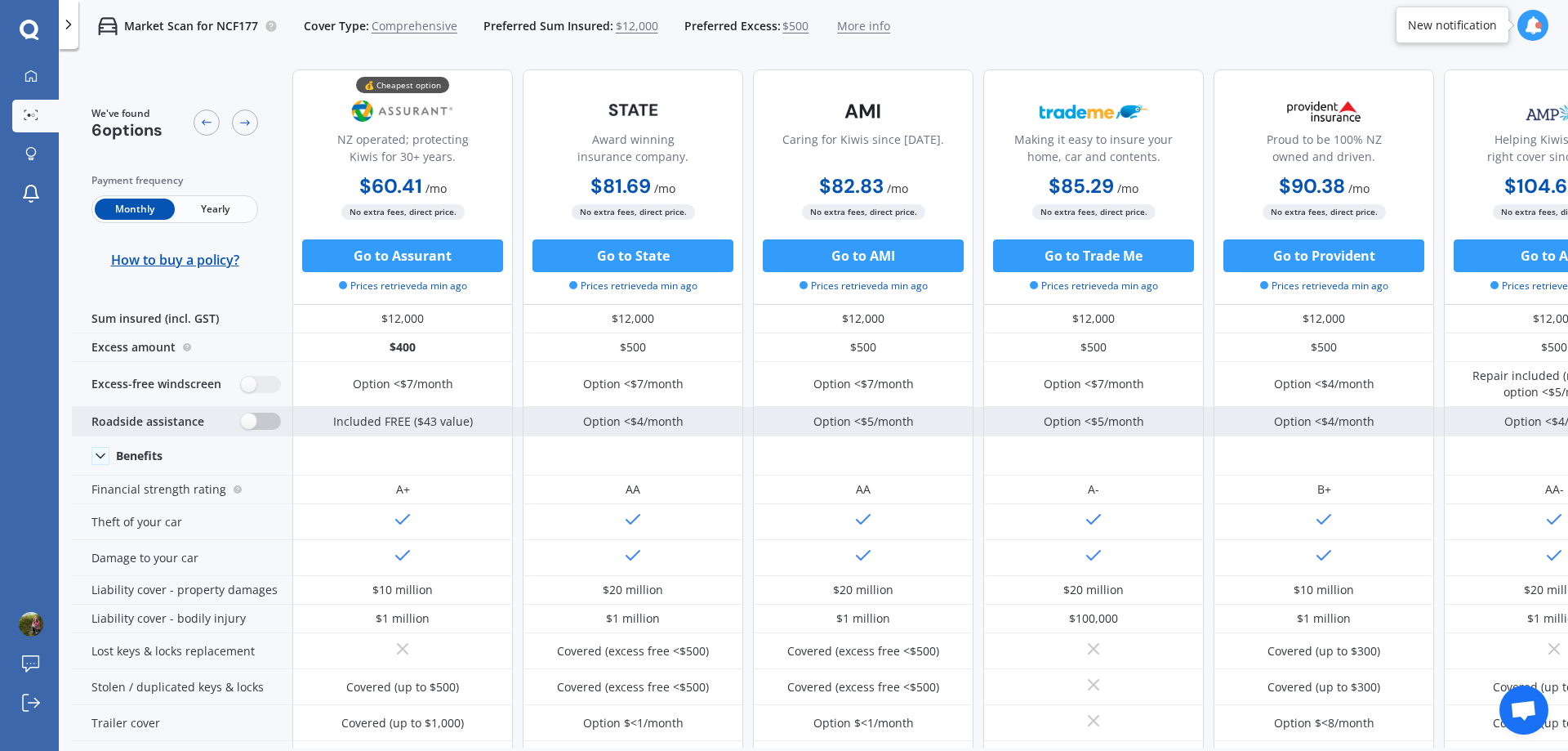
click at [278, 420] on label at bounding box center [261, 421] width 40 height 18
radio input "true"
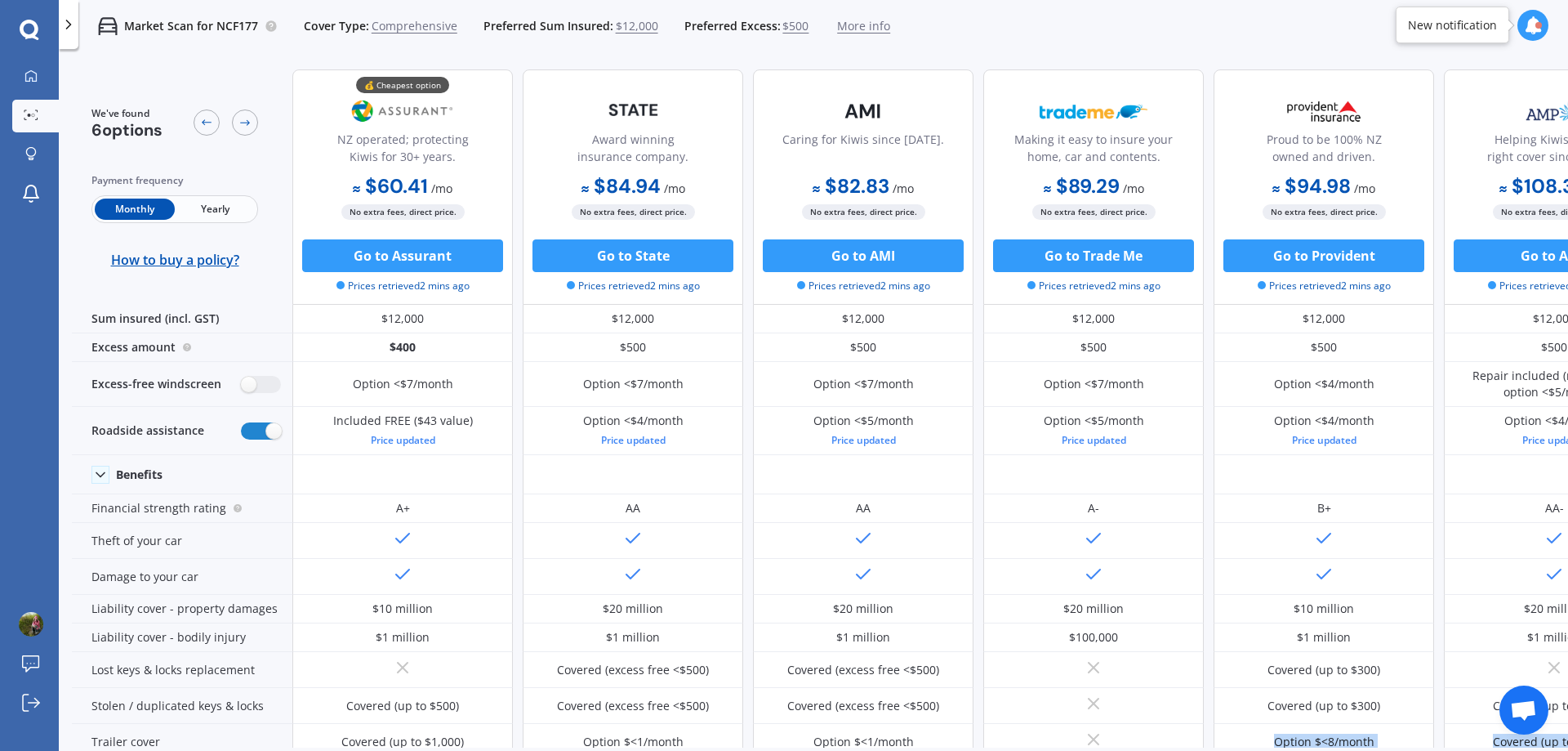
drag, startPoint x: 912, startPoint y: 736, endPoint x: 991, endPoint y: 730, distance: 79.2
